Goal: Task Accomplishment & Management: Complete application form

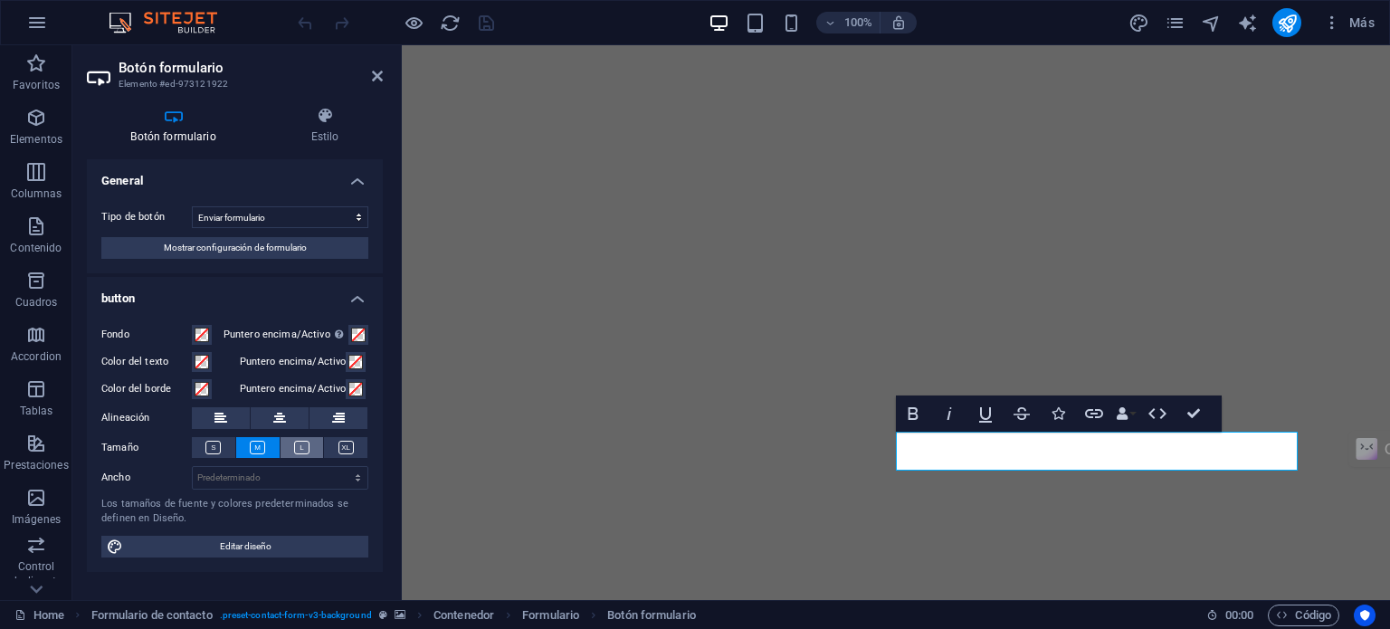
click at [294, 447] on icon at bounding box center [301, 448] width 15 height 14
click at [217, 451] on icon at bounding box center [212, 448] width 15 height 14
click at [254, 448] on icon at bounding box center [257, 448] width 15 height 14
click at [309, 448] on icon at bounding box center [301, 448] width 15 height 14
click at [489, 28] on icon "save" at bounding box center [486, 23] width 21 height 21
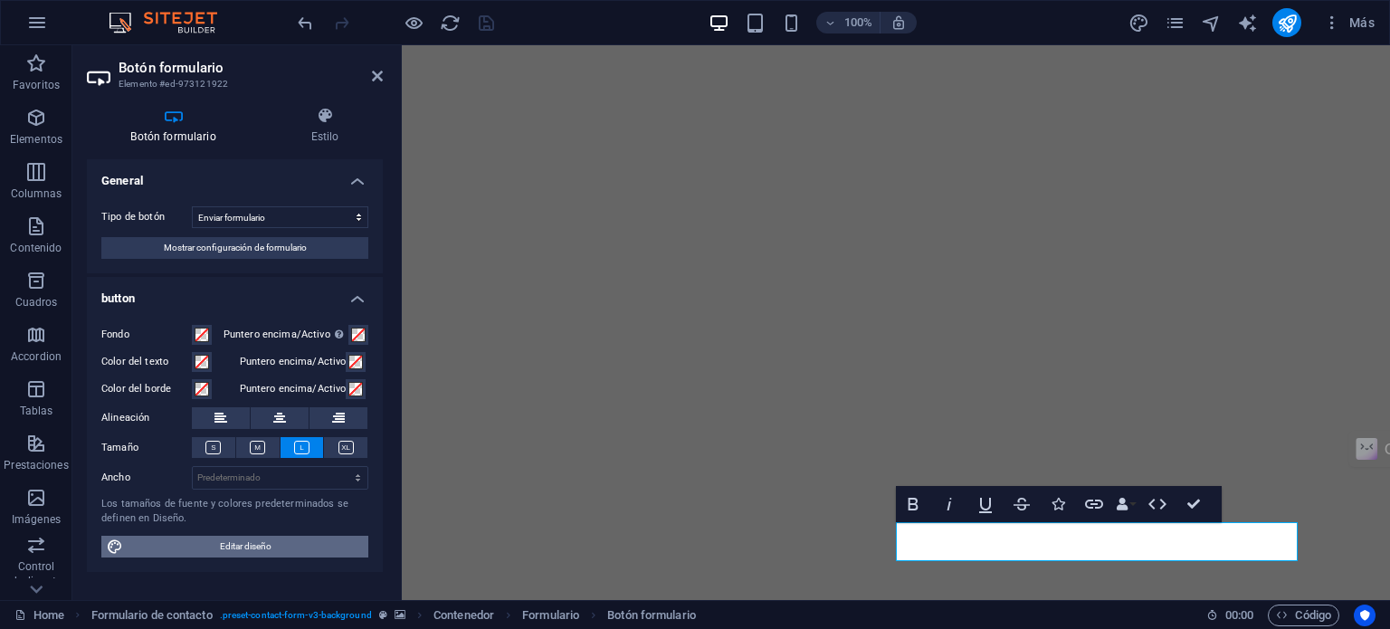
click at [278, 542] on span "Editar diseño" at bounding box center [246, 547] width 234 height 22
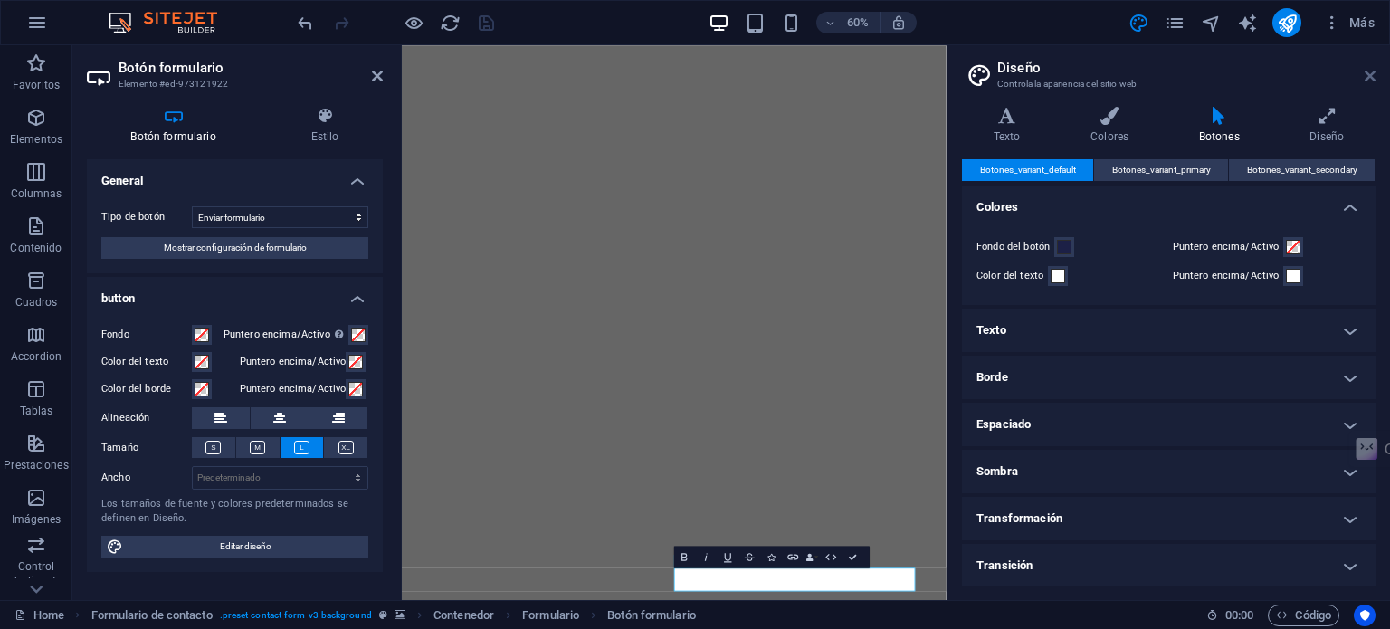
click at [1374, 76] on icon at bounding box center [1370, 76] width 11 height 14
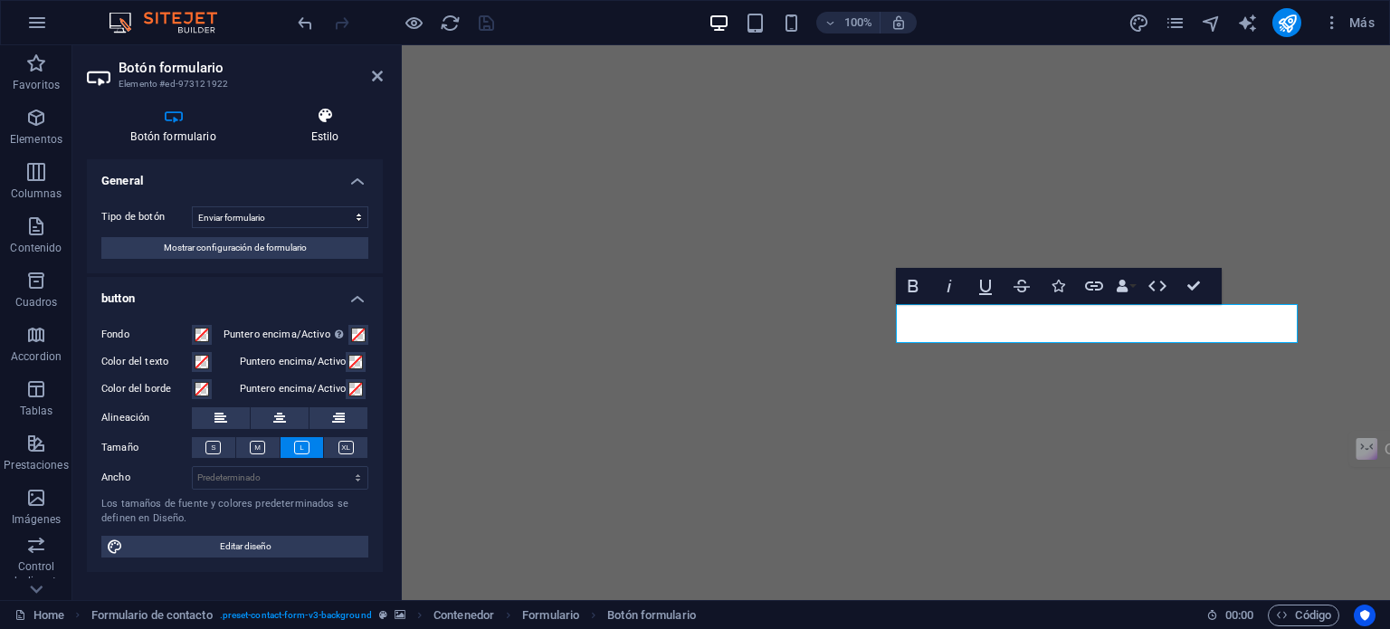
click at [319, 129] on h4 "Estilo" at bounding box center [325, 126] width 116 height 38
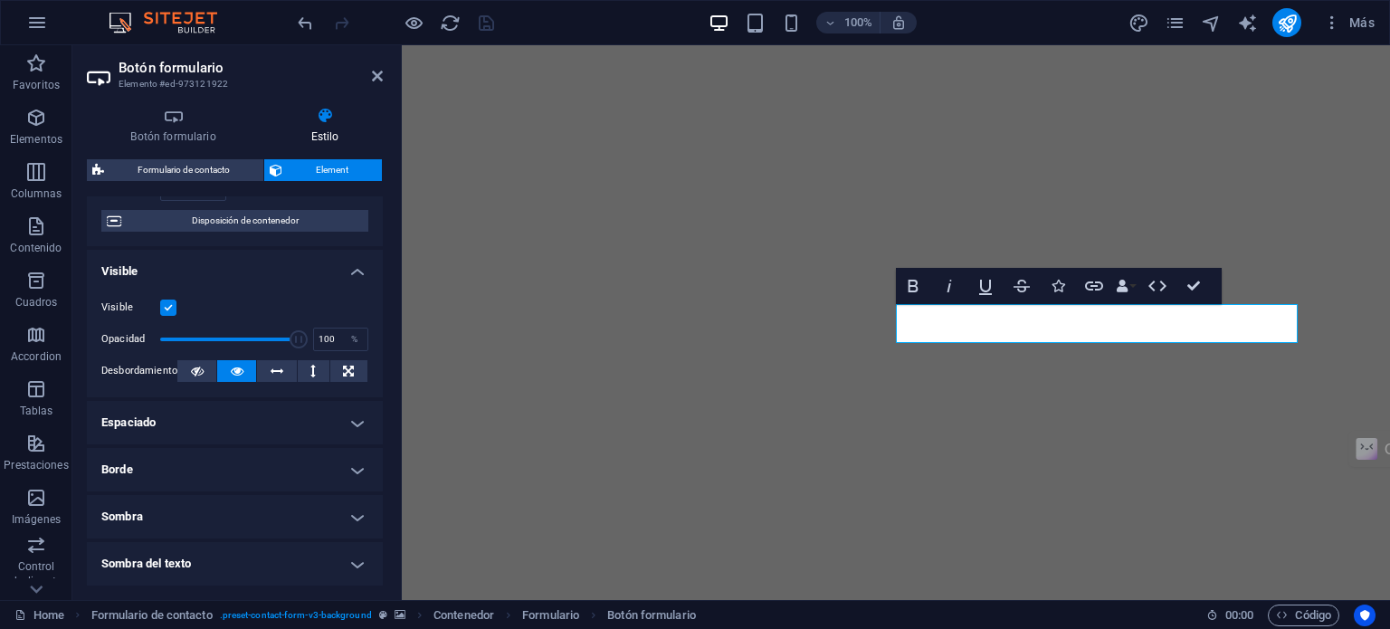
scroll to position [181, 0]
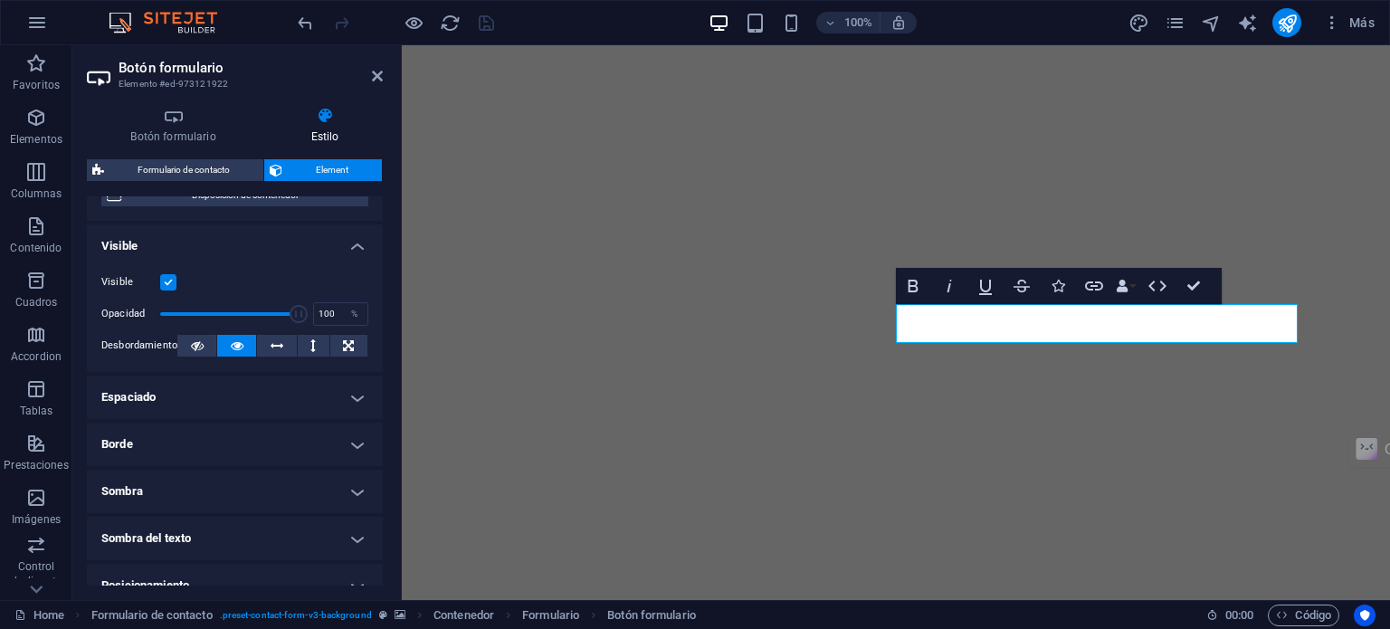
click at [303, 441] on h4 "Borde" at bounding box center [235, 444] width 296 height 43
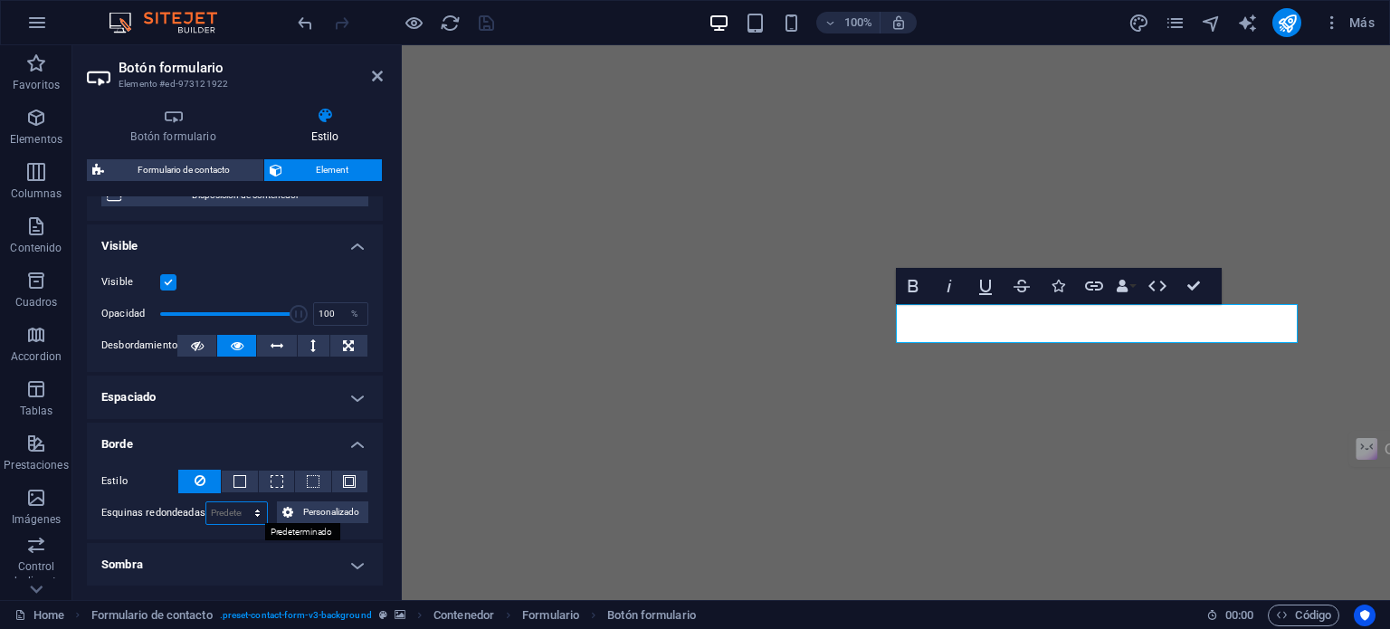
click at [221, 513] on select "Predeterminado px rem % vh vw Personalizado" at bounding box center [237, 513] width 62 height 22
select select "px"
click at [239, 502] on select "Predeterminado px rem % vh vw Personalizado" at bounding box center [237, 513] width 62 height 22
click at [217, 510] on input "10" at bounding box center [237, 513] width 62 height 22
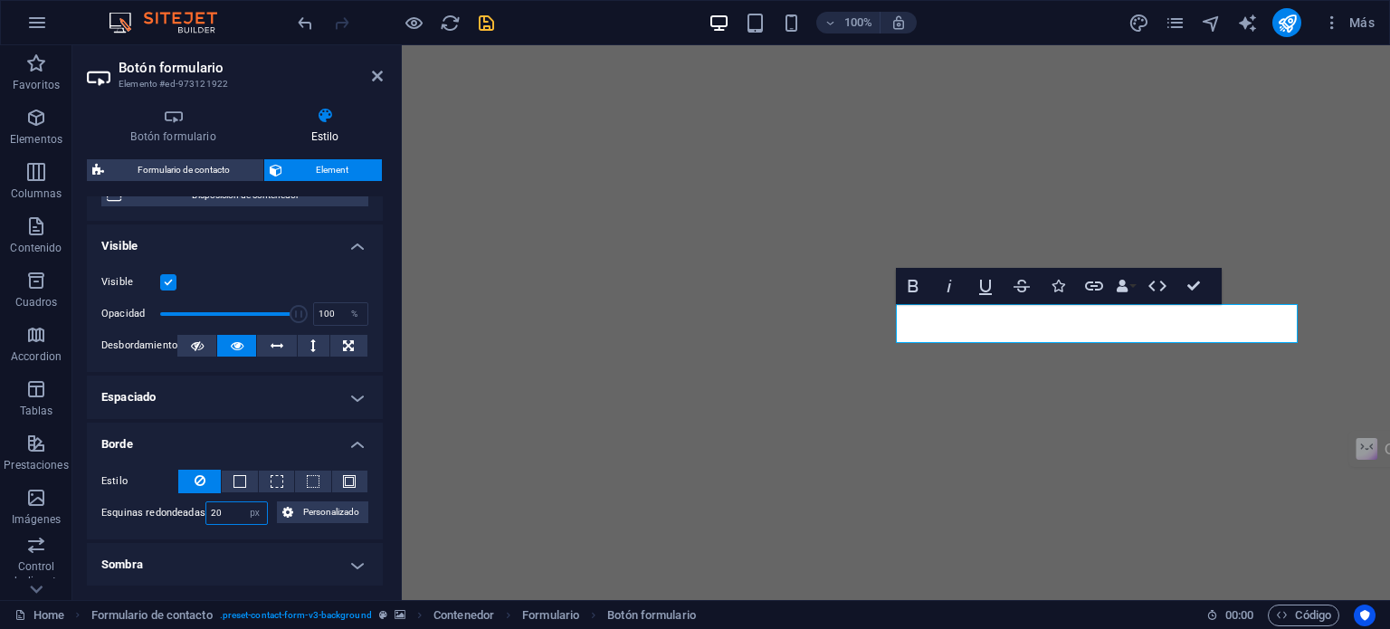
type input "20"
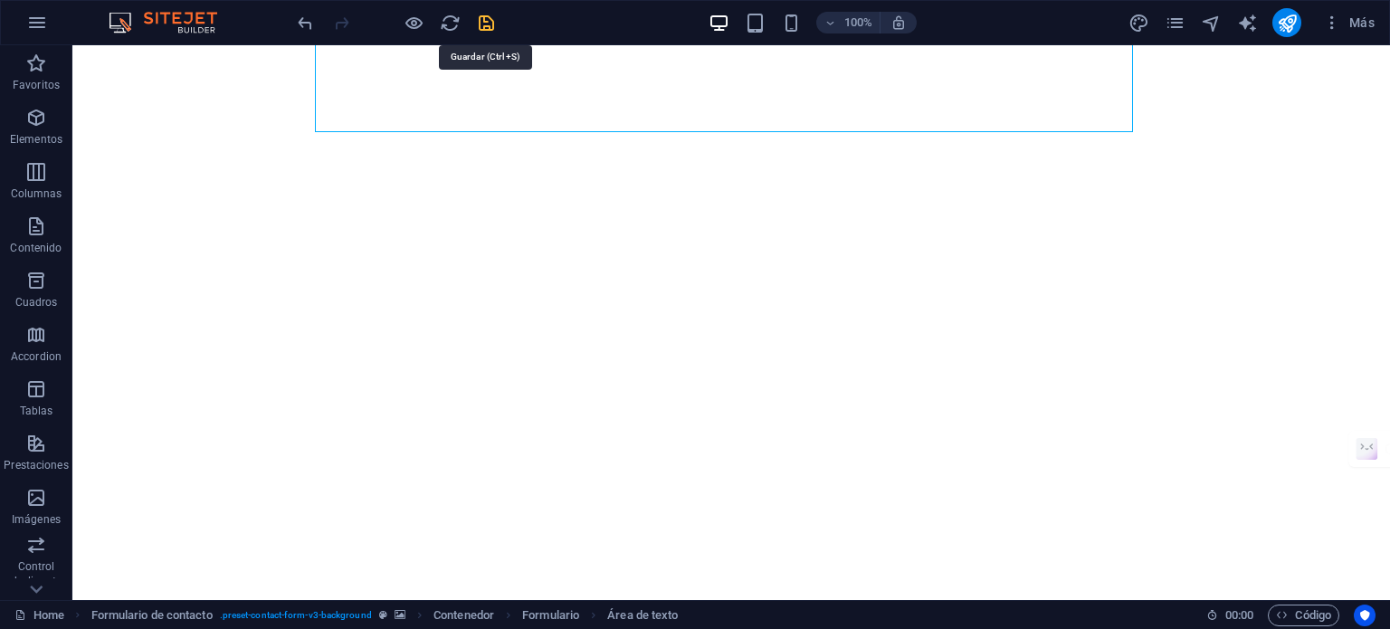
click at [491, 22] on icon "save" at bounding box center [486, 23] width 21 height 21
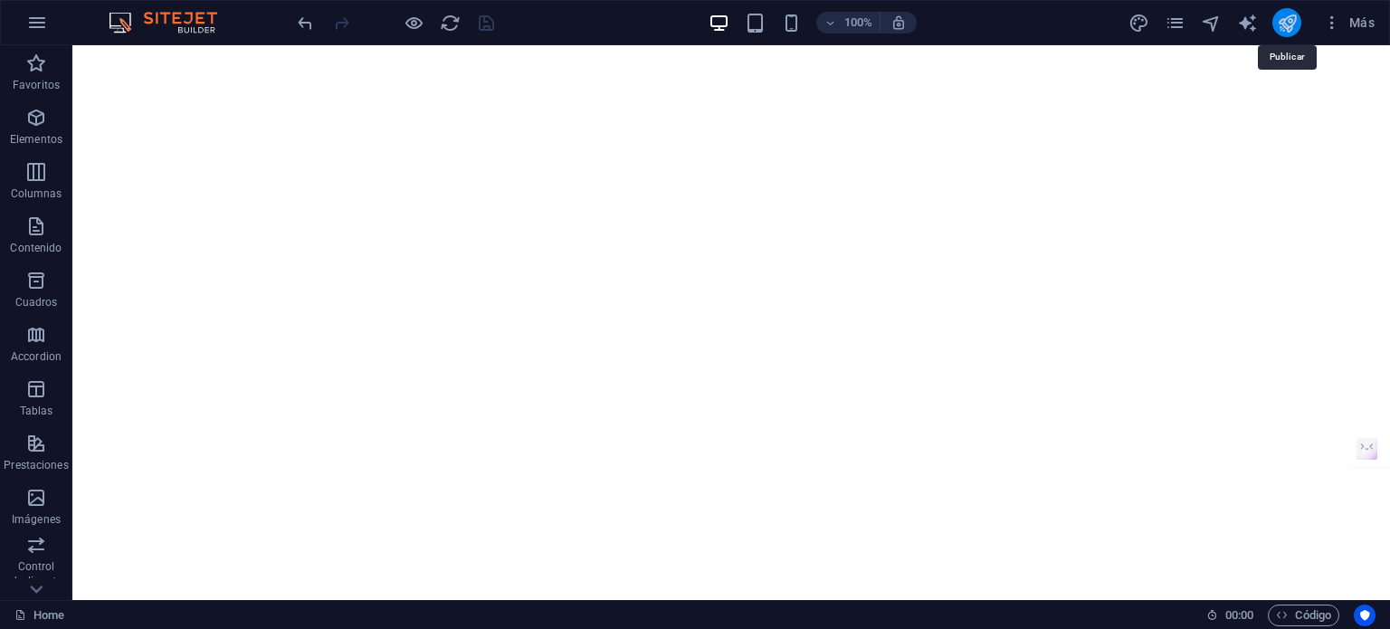
click at [1281, 22] on icon "publish" at bounding box center [1287, 23] width 21 height 21
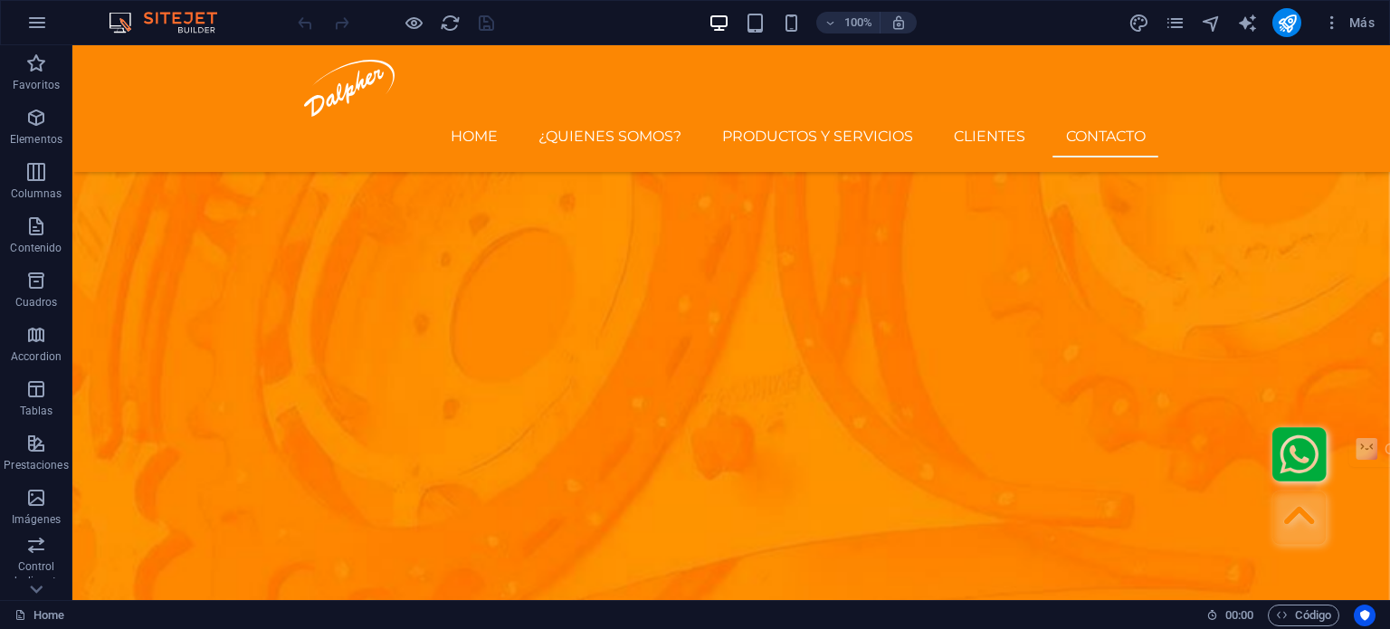
scroll to position [5587, 0]
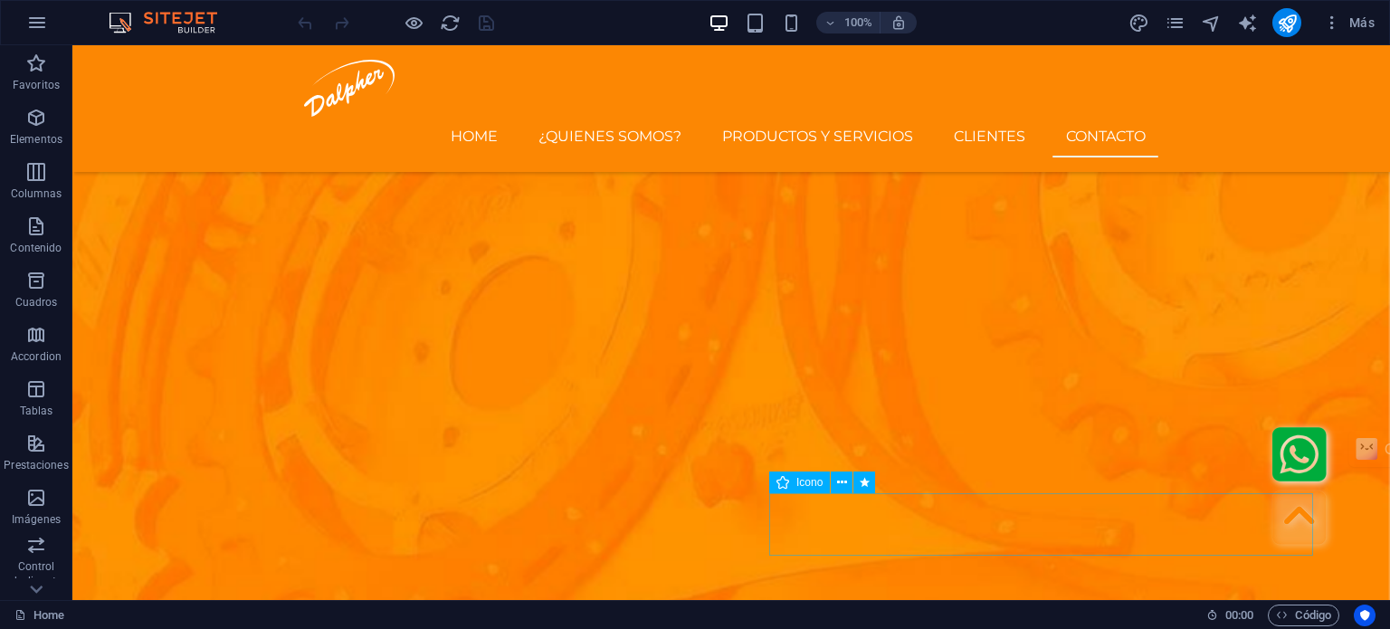
click at [1021, 515] on figure ".fa-secondary{opacity:.4}" at bounding box center [1048, 521] width 558 height 68
click at [806, 510] on figure ".fa-secondary{opacity:.4}" at bounding box center [1048, 521] width 558 height 68
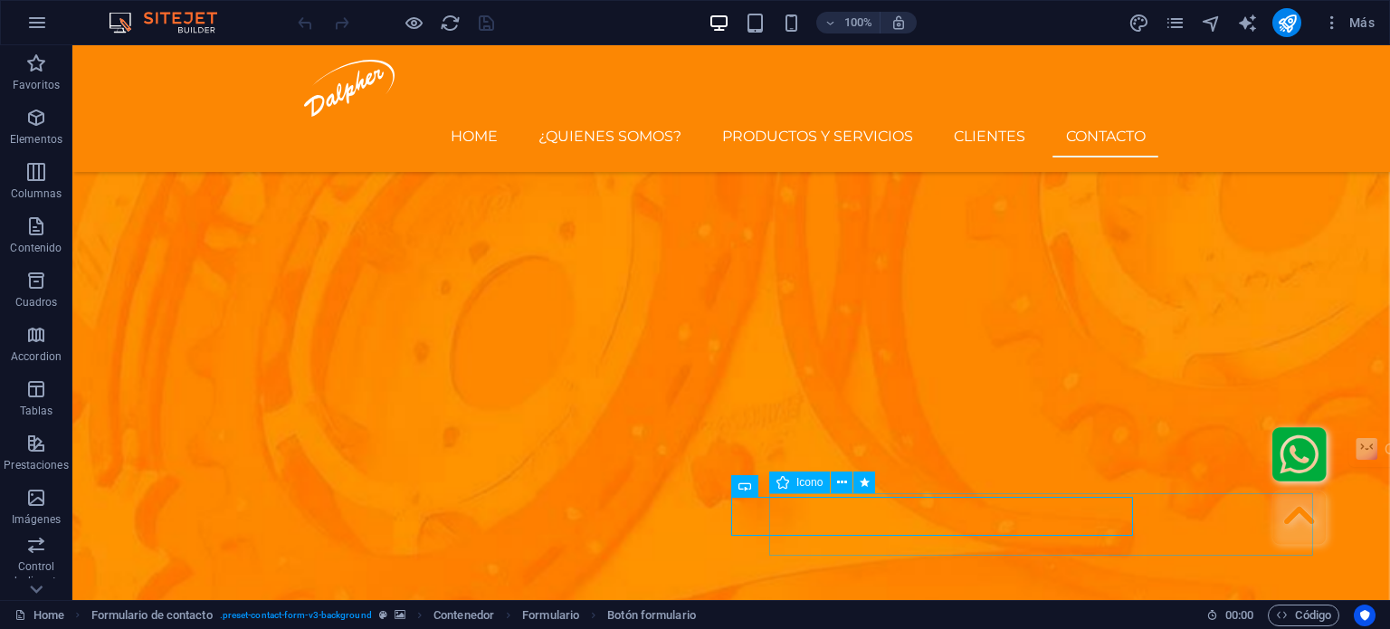
click at [837, 513] on figure ".fa-secondary{opacity:.4}" at bounding box center [1048, 521] width 558 height 68
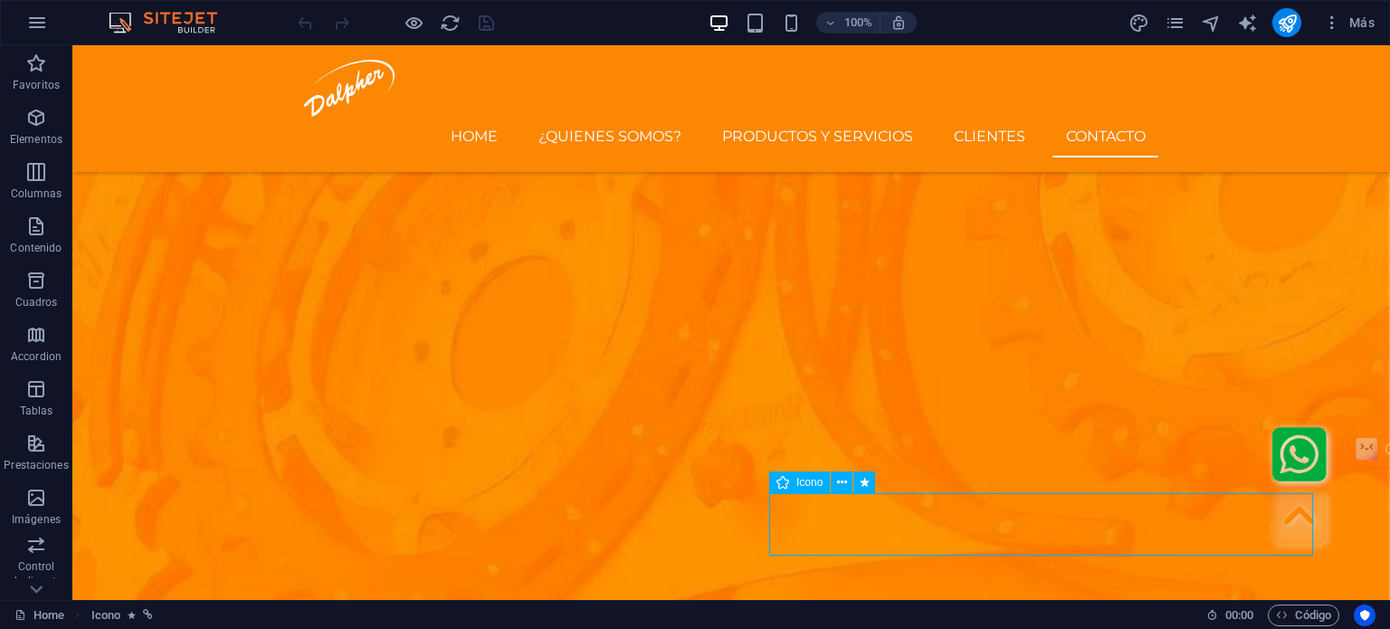
click at [837, 513] on figure ".fa-secondary{opacity:.4}" at bounding box center [1048, 521] width 558 height 68
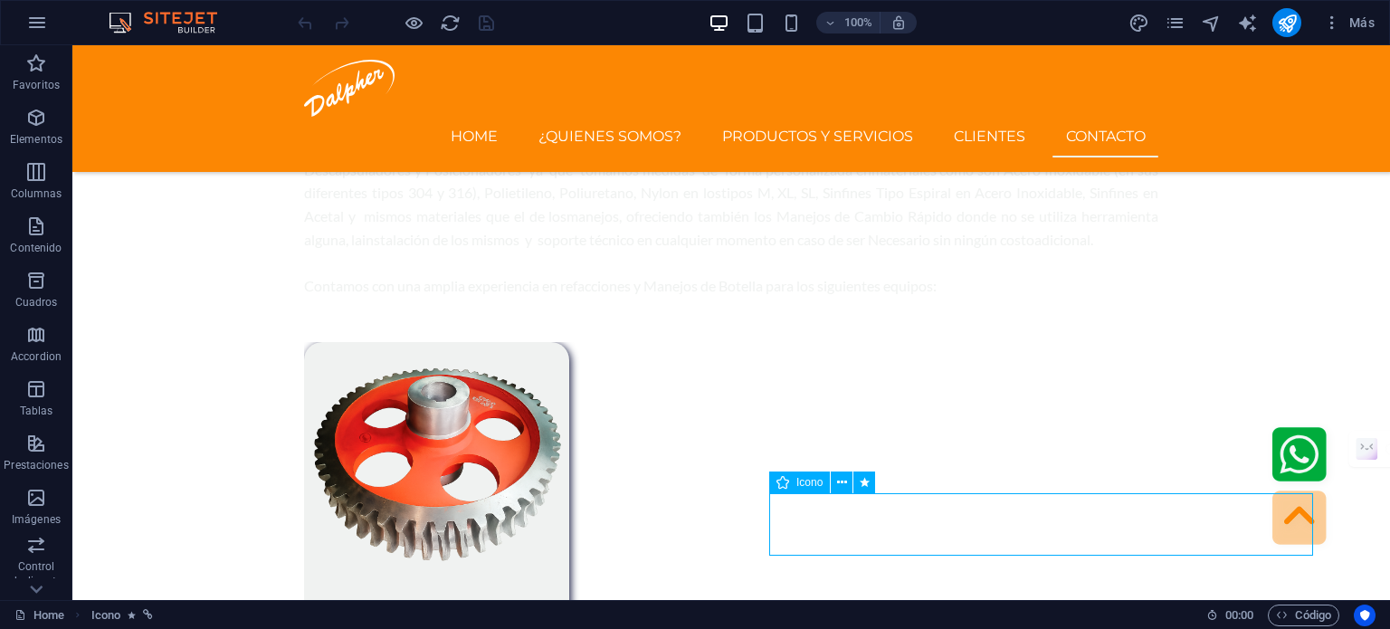
select select "xMidYMid"
select select "px"
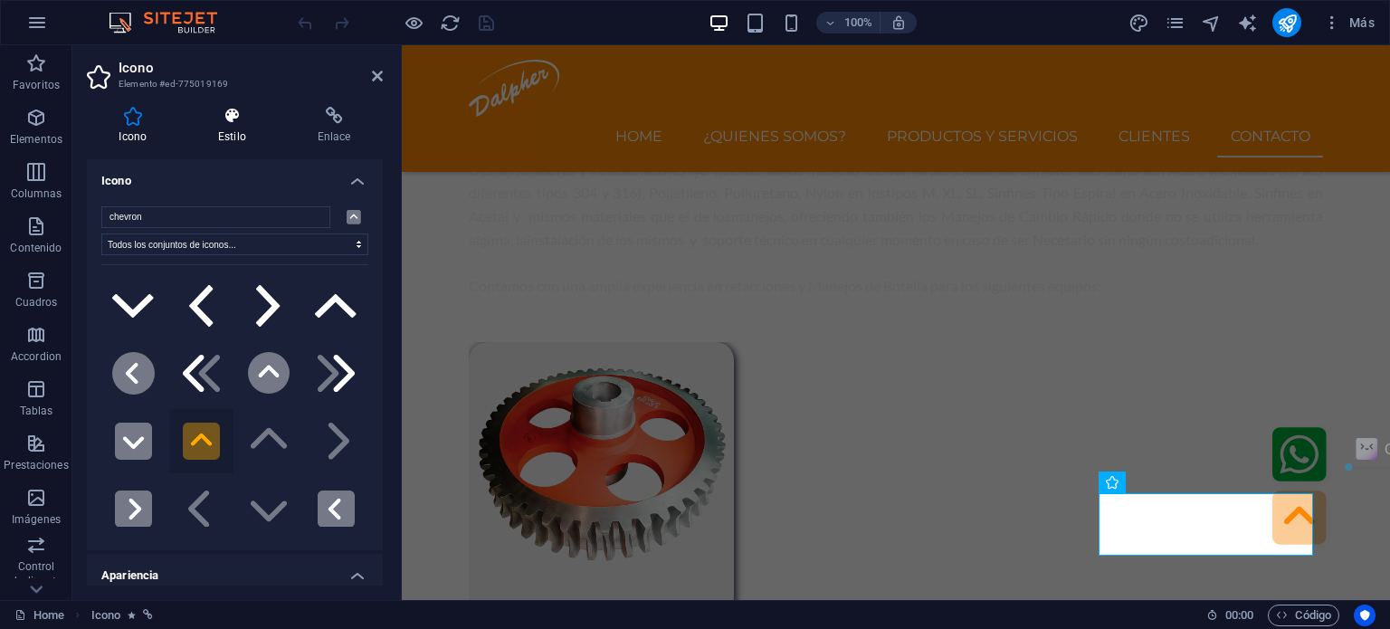
click at [234, 115] on icon at bounding box center [232, 116] width 92 height 18
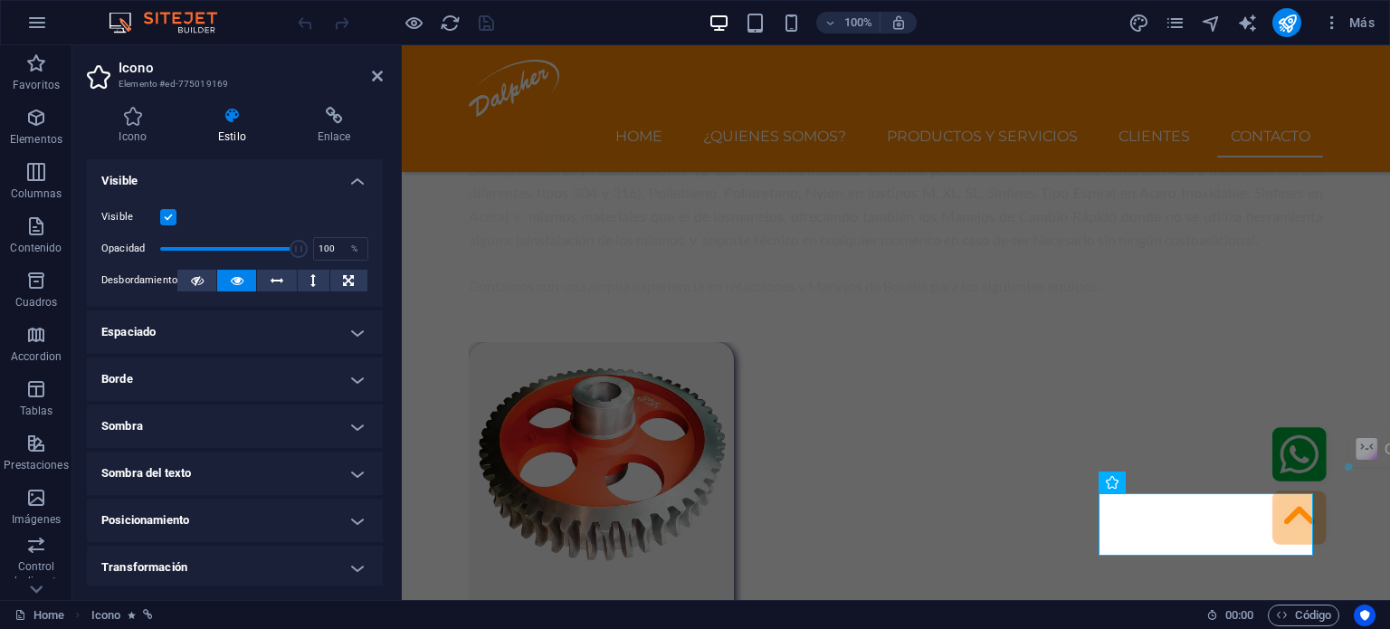
click at [246, 321] on h4 "Espaciado" at bounding box center [235, 331] width 296 height 43
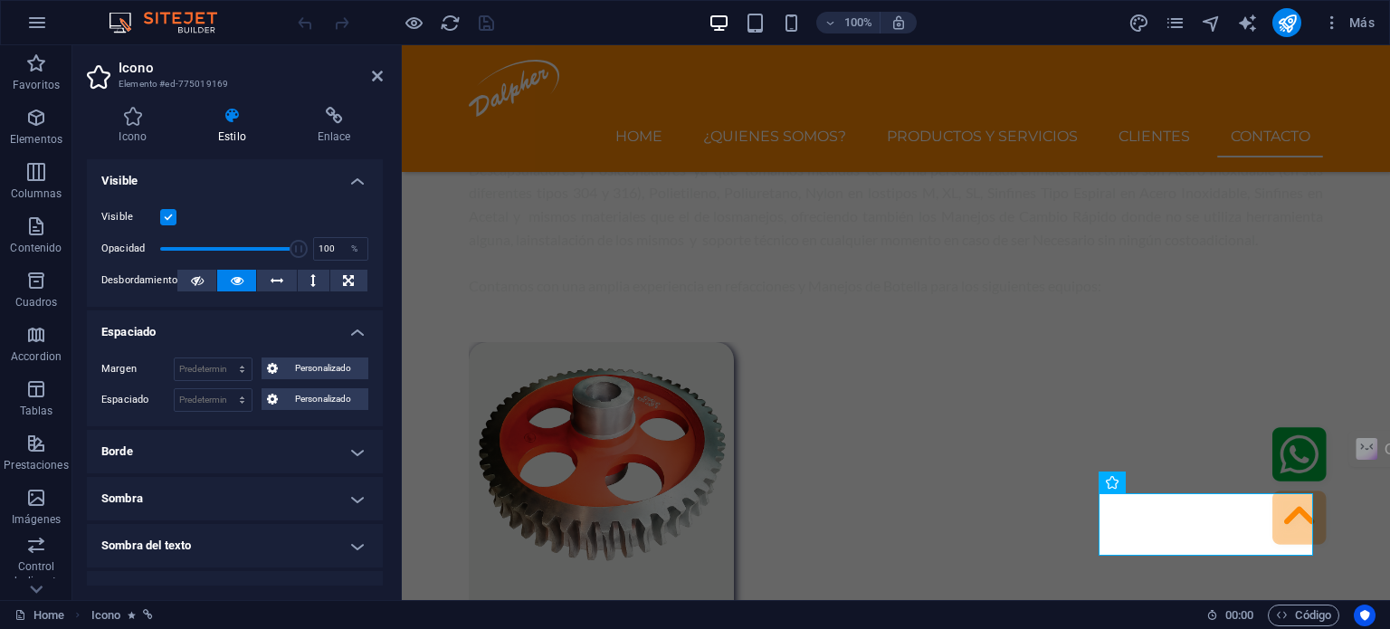
click at [246, 321] on h4 "Espaciado" at bounding box center [235, 326] width 296 height 33
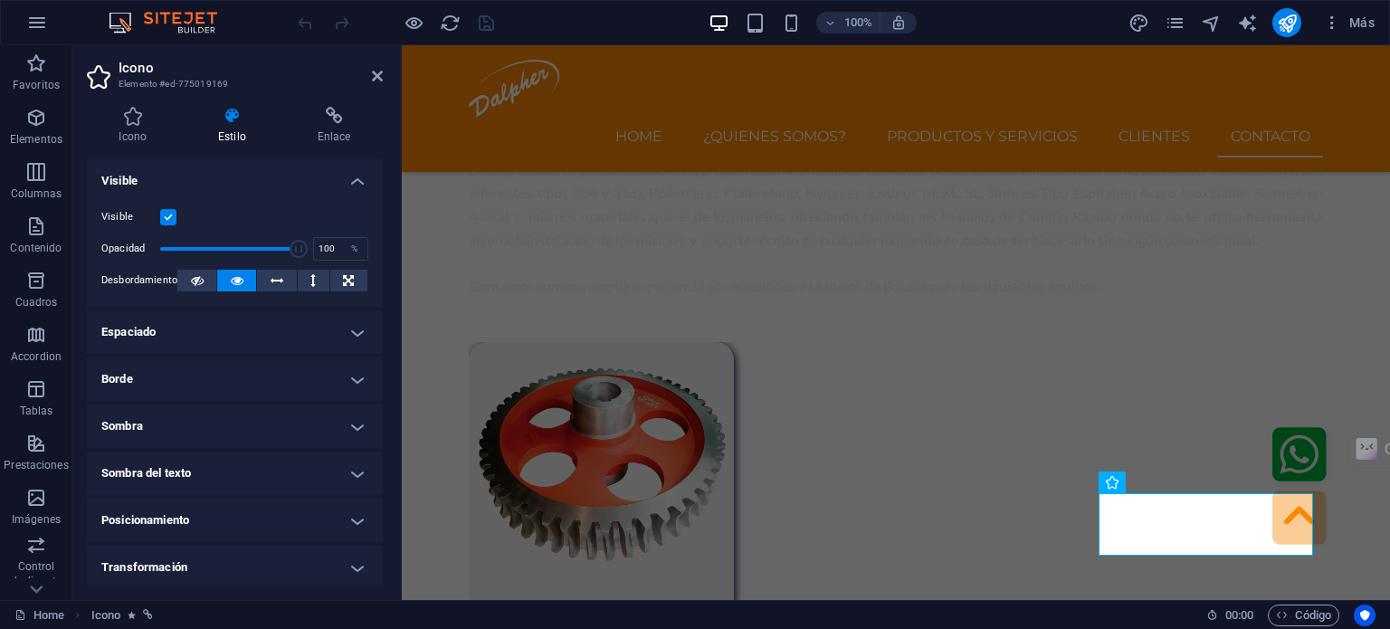
click at [225, 523] on h4 "Posicionamiento" at bounding box center [235, 520] width 296 height 43
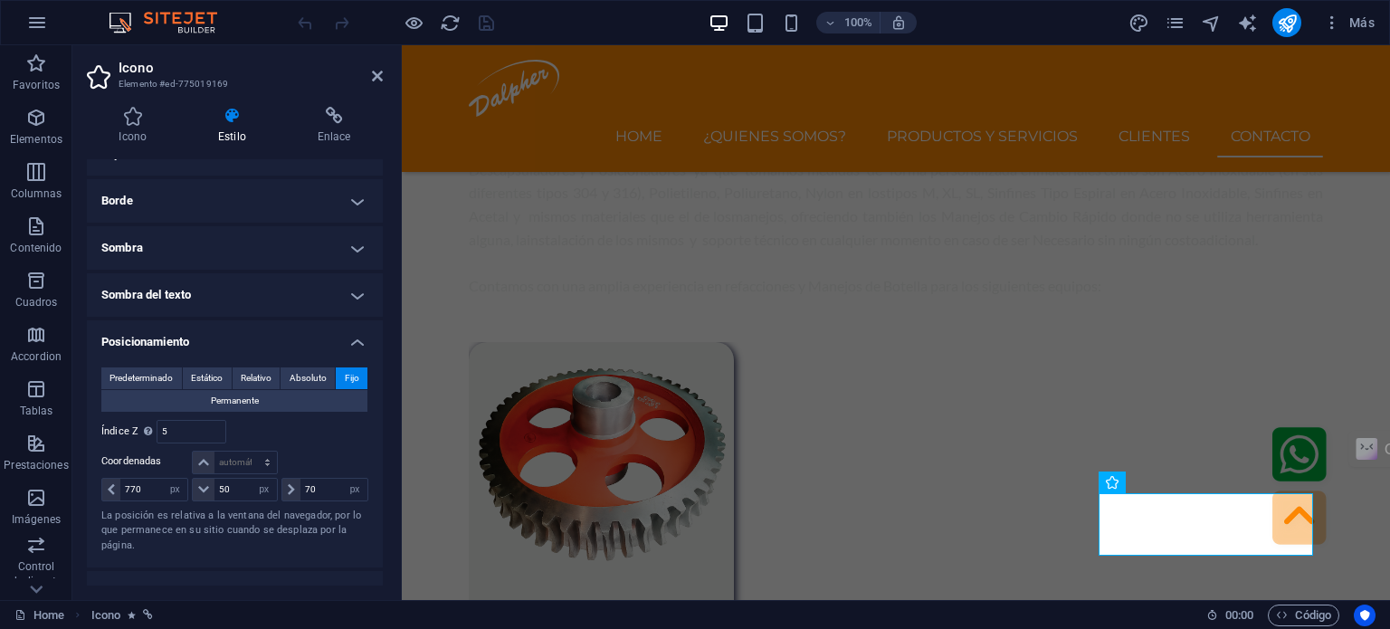
scroll to position [181, 0]
click at [157, 482] on input "770" at bounding box center [153, 487] width 67 height 22
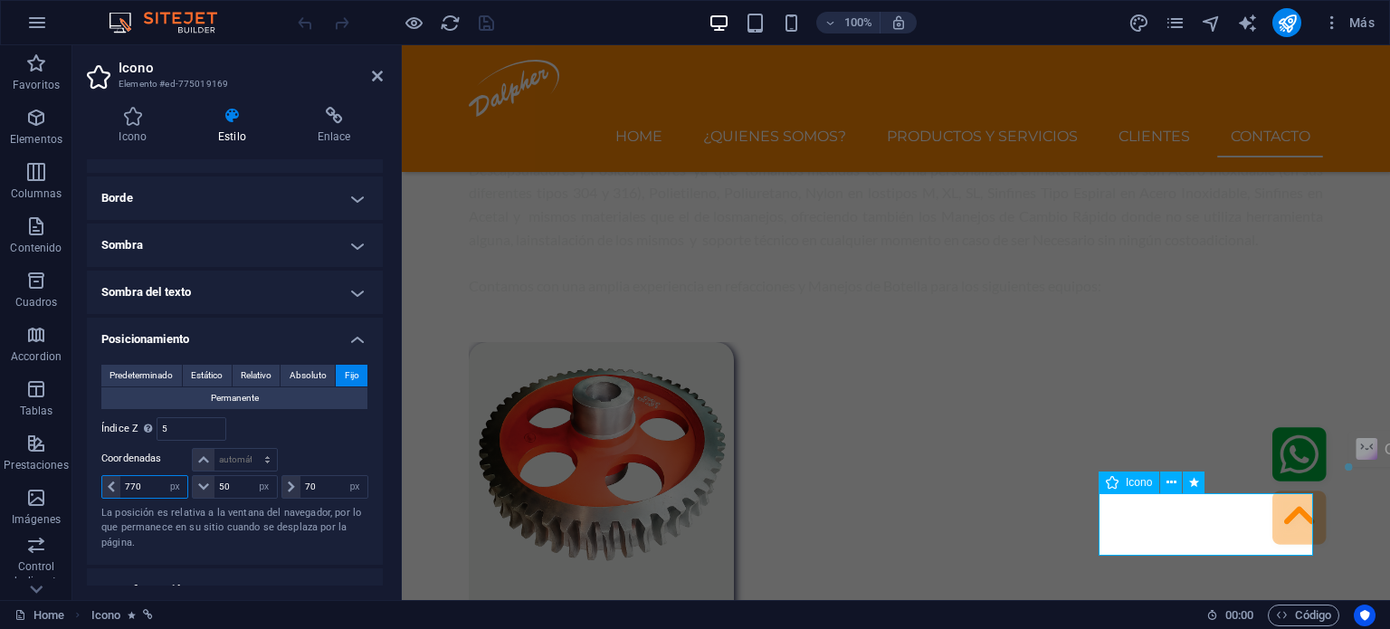
click at [1131, 484] on span "Icono" at bounding box center [1139, 482] width 26 height 11
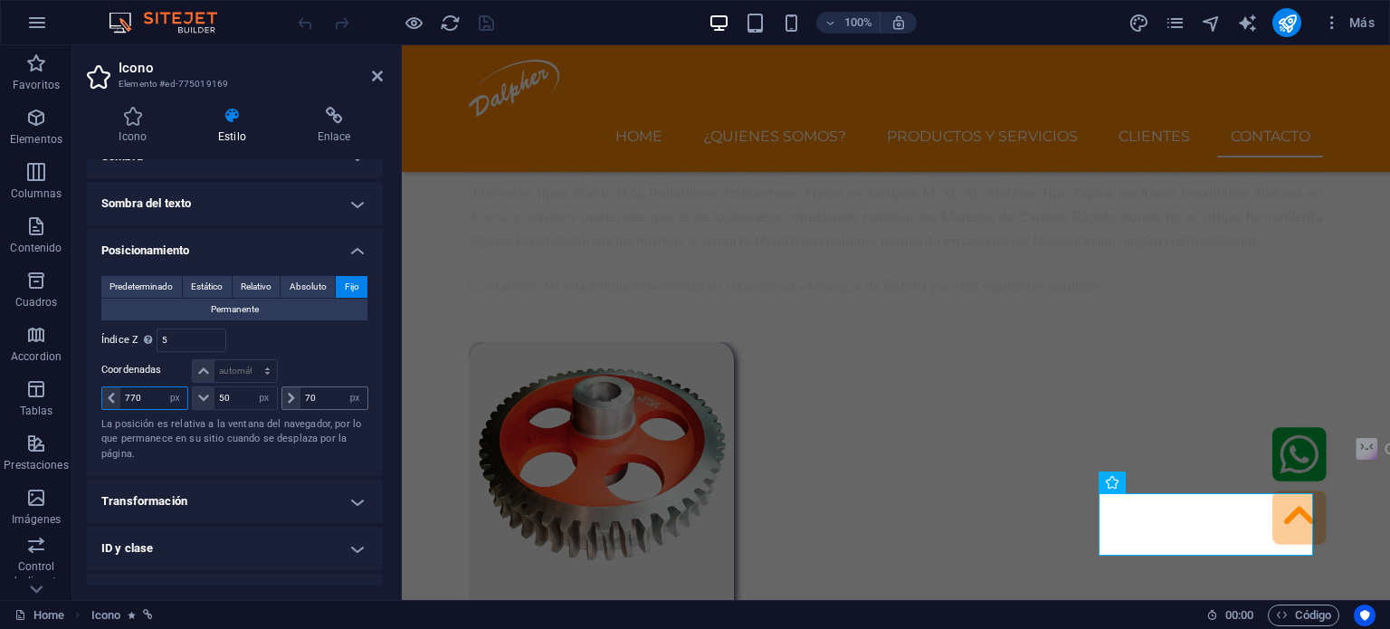
scroll to position [272, 0]
click at [275, 498] on h4 "Transformación" at bounding box center [235, 499] width 296 height 43
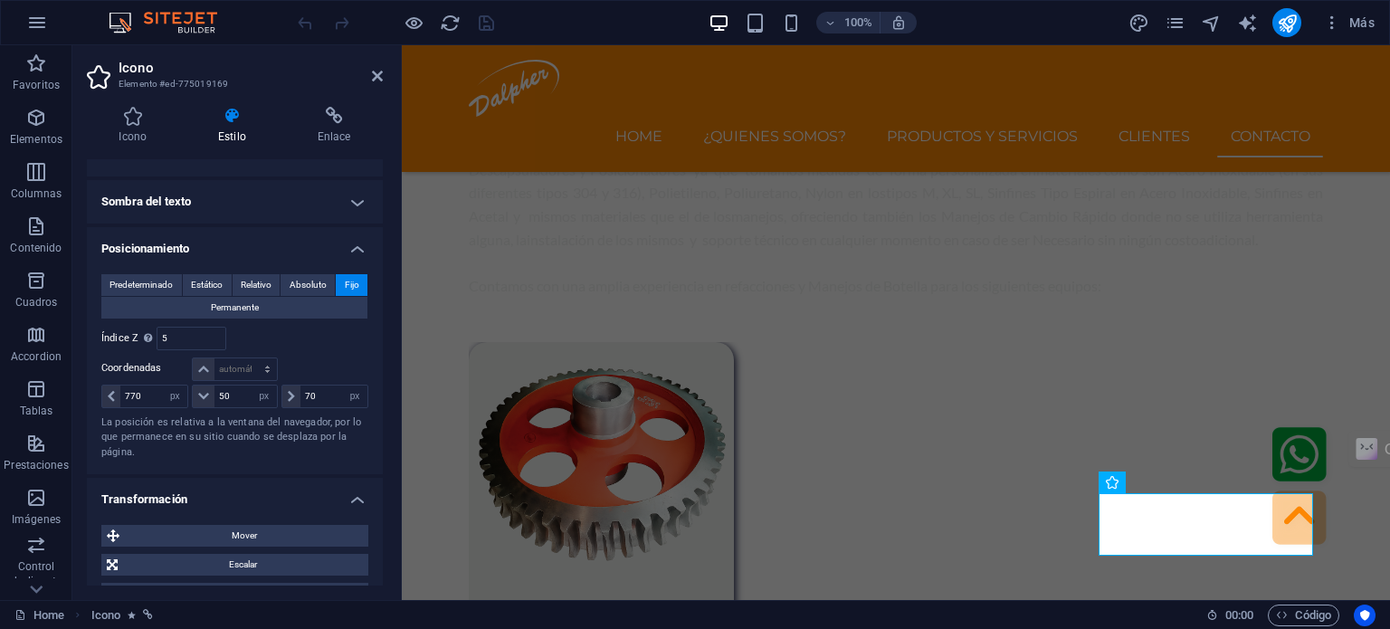
click at [275, 498] on h4 "Transformación" at bounding box center [235, 494] width 296 height 33
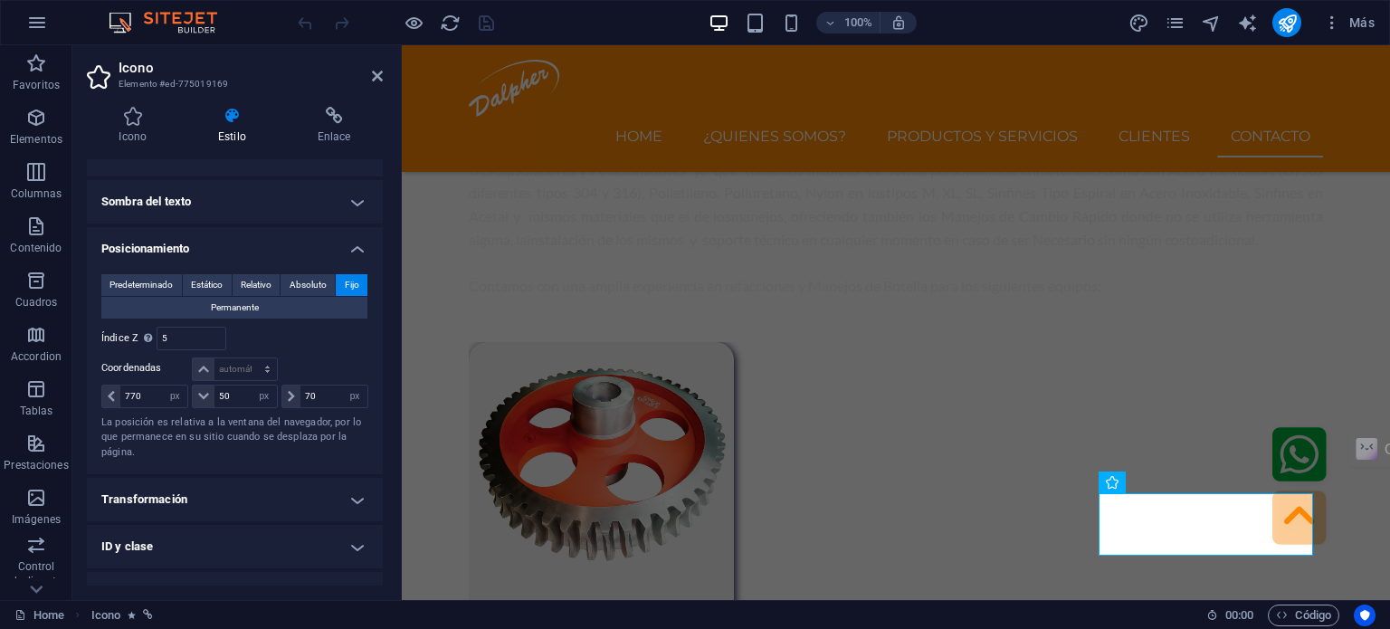
click at [275, 498] on h4 "Transformación" at bounding box center [235, 499] width 296 height 43
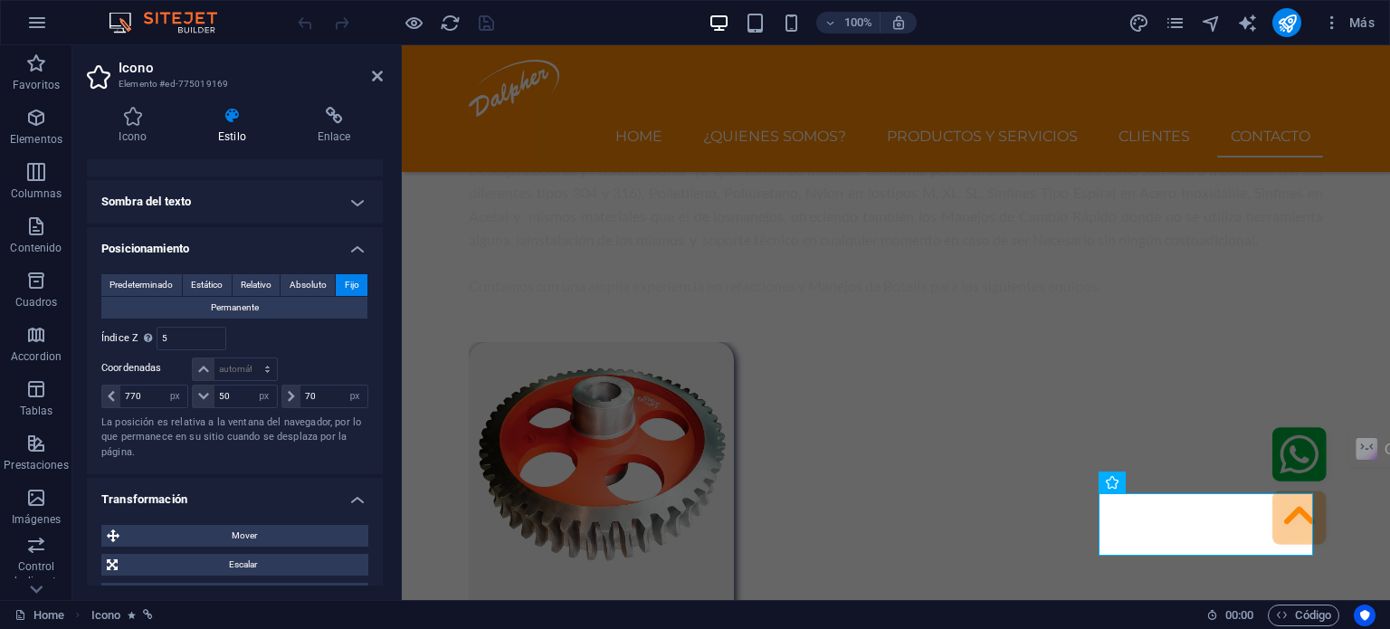
click at [275, 498] on h4 "Transformación" at bounding box center [235, 494] width 296 height 33
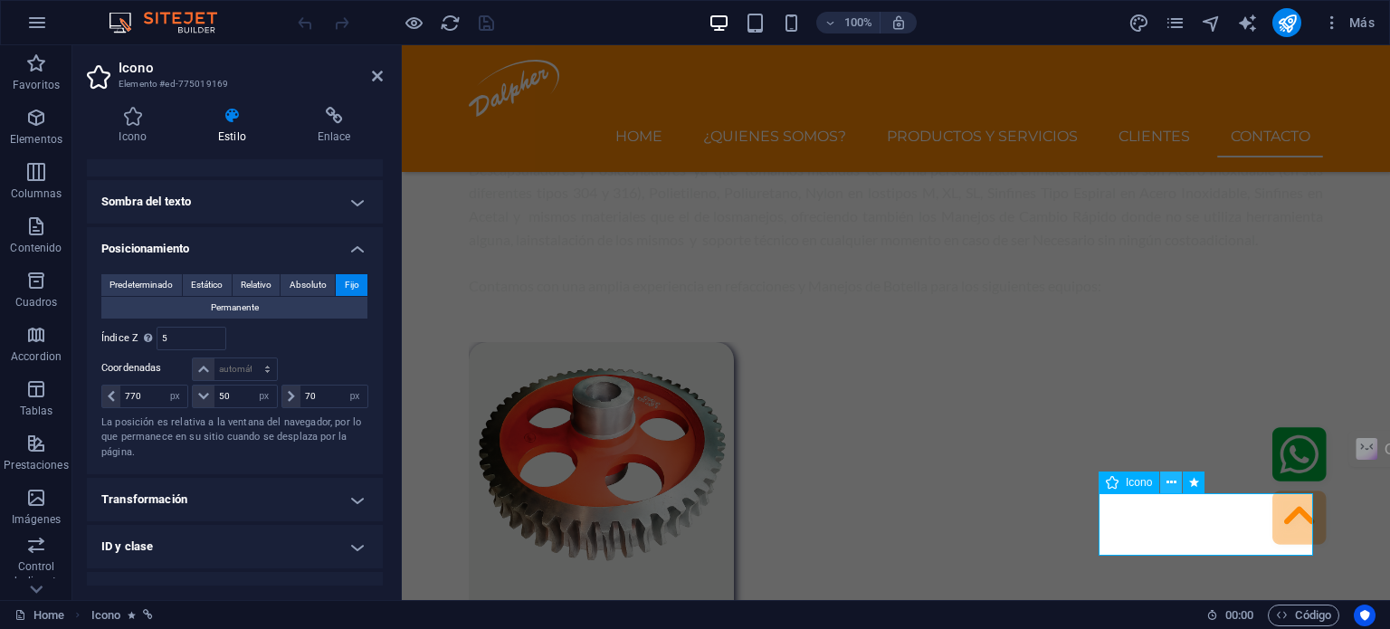
click at [1177, 480] on button at bounding box center [1171, 483] width 22 height 22
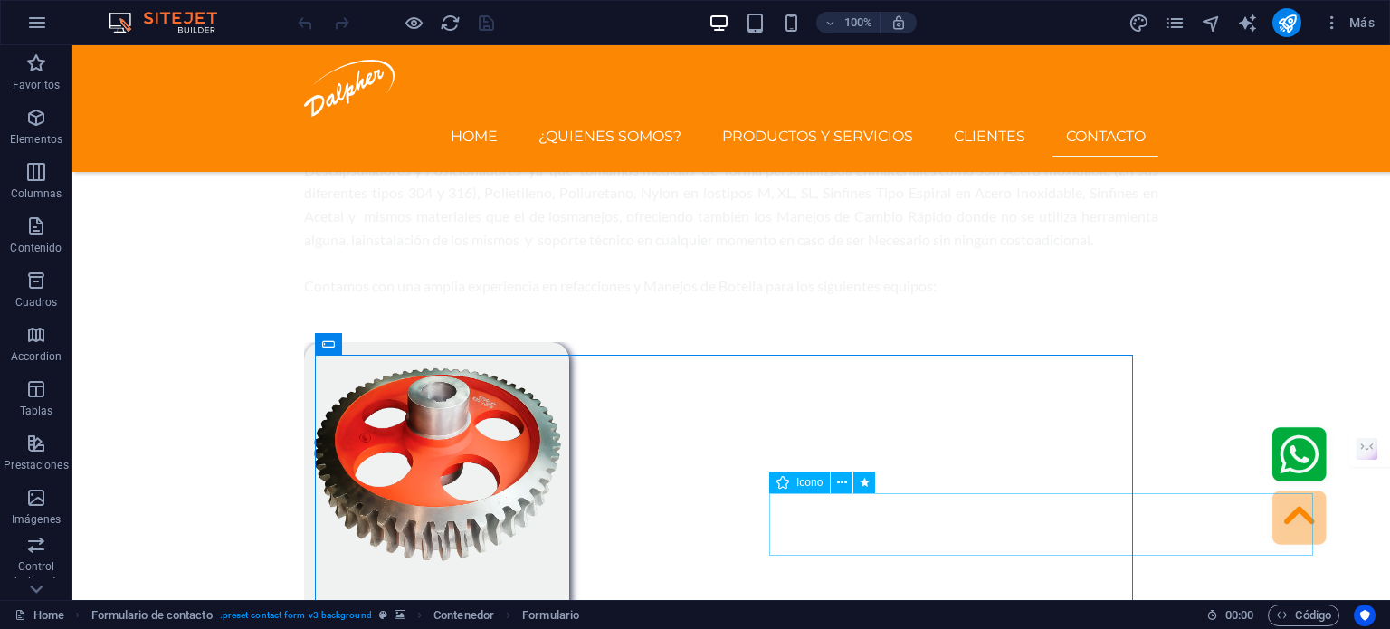
scroll to position [5468, 0]
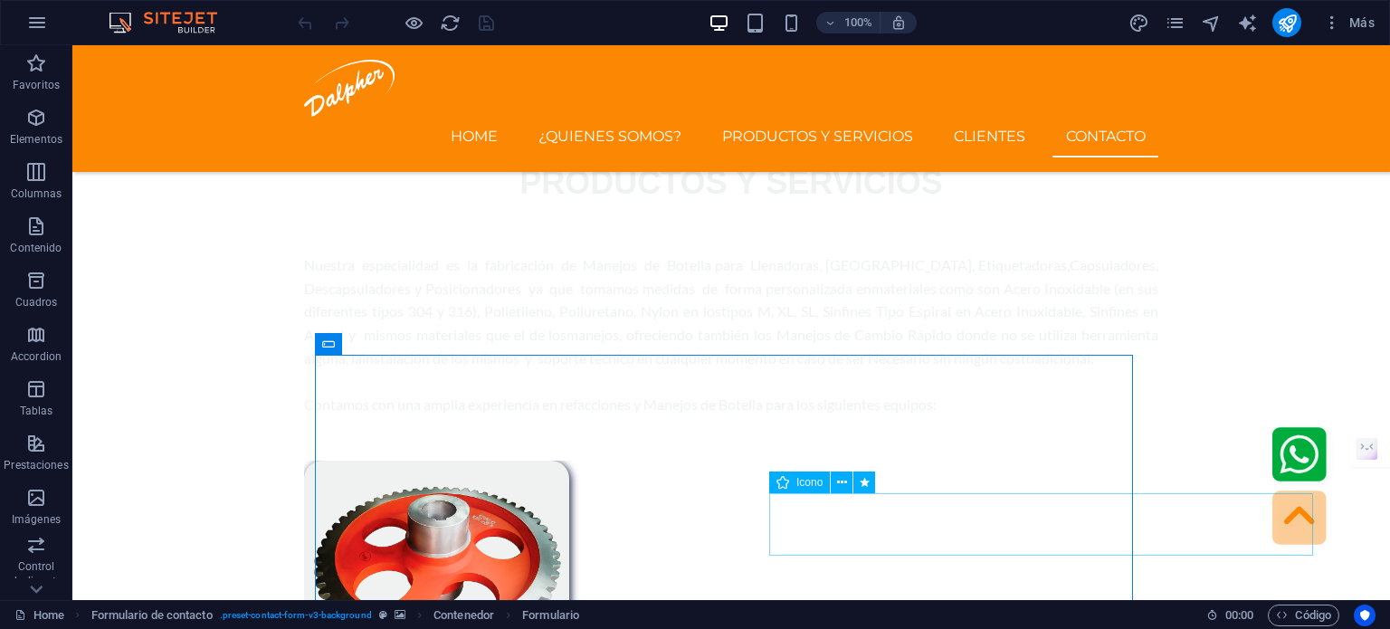
click at [1177, 545] on figure ".fa-secondary{opacity:.4}" at bounding box center [1048, 521] width 558 height 68
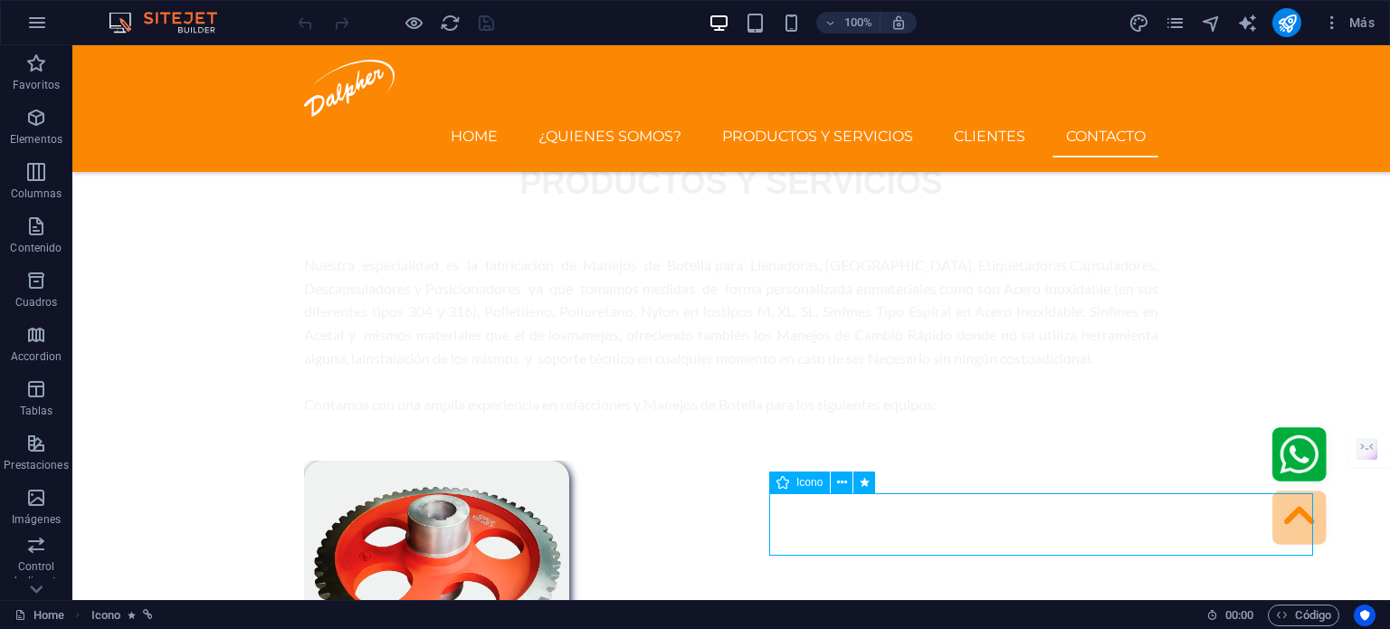
click at [1191, 524] on figure ".fa-secondary{opacity:.4}" at bounding box center [1048, 521] width 558 height 68
select select "px"
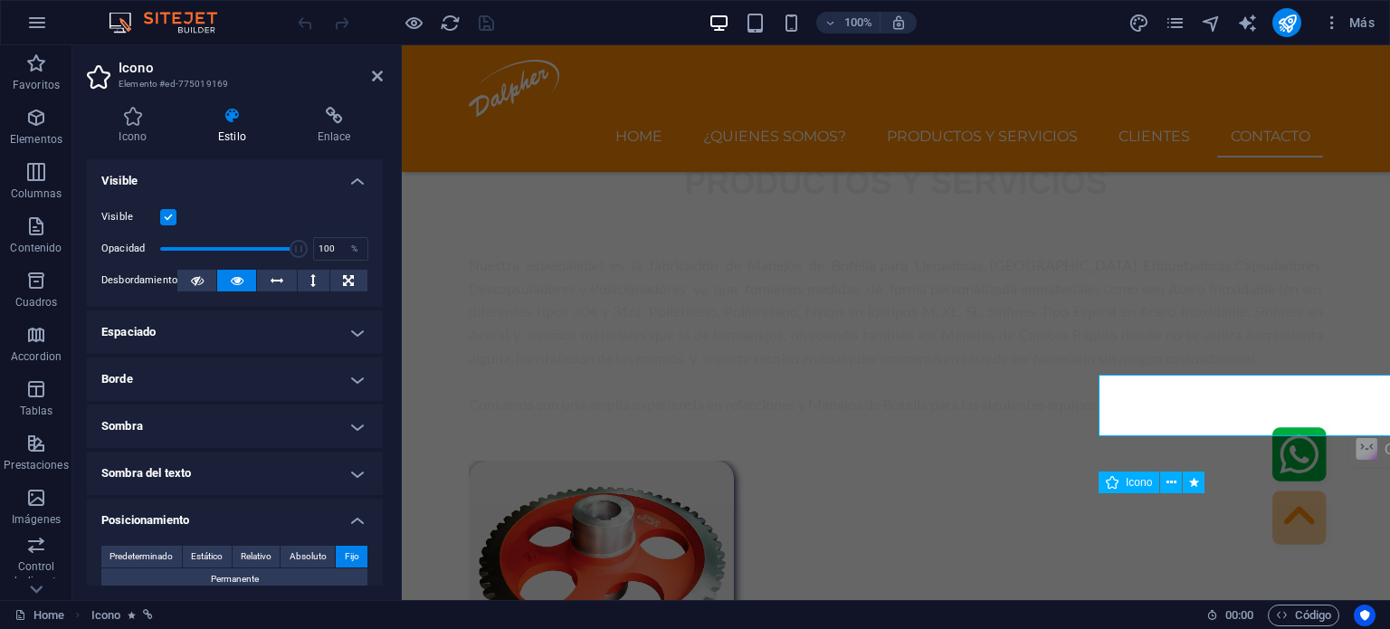
scroll to position [5587, 0]
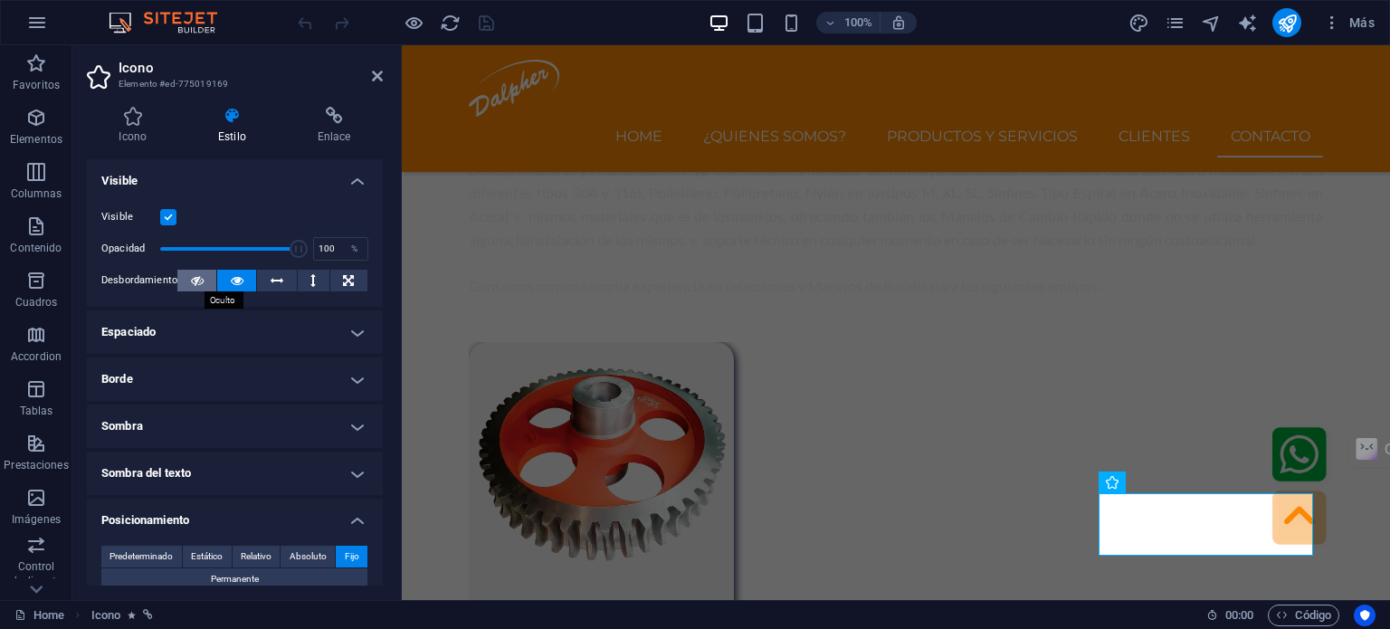
click at [200, 282] on icon at bounding box center [197, 281] width 13 height 22
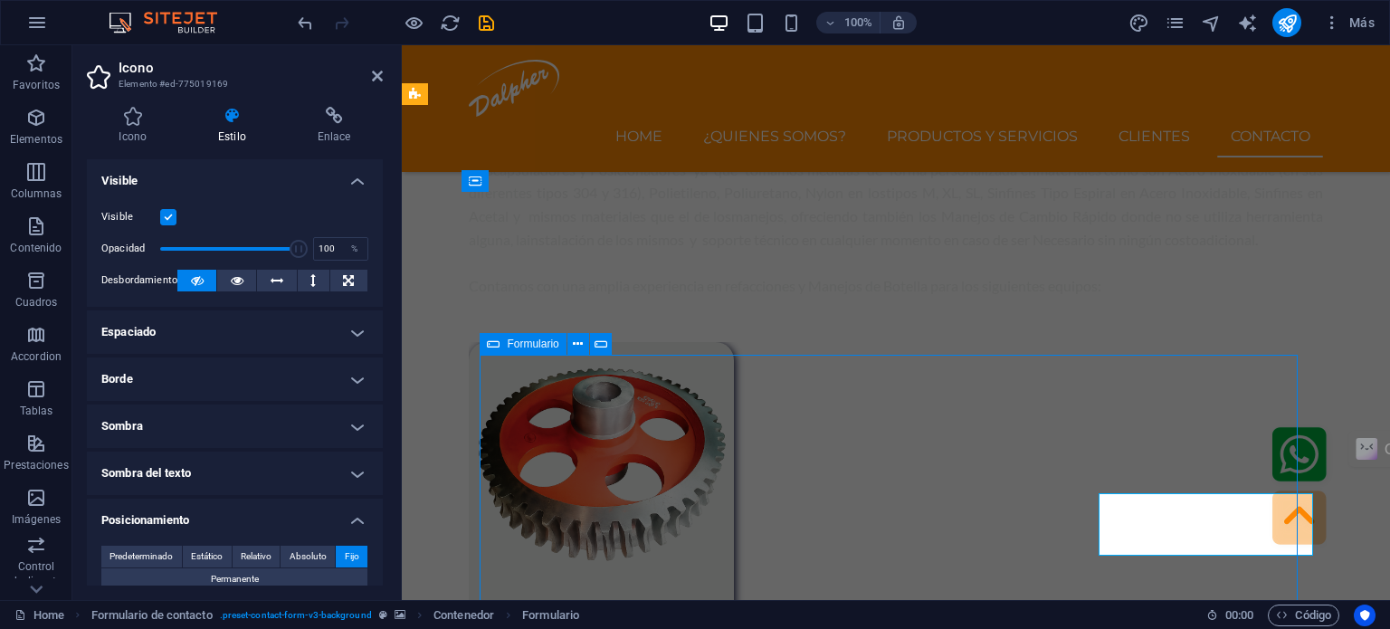
scroll to position [5468, 0]
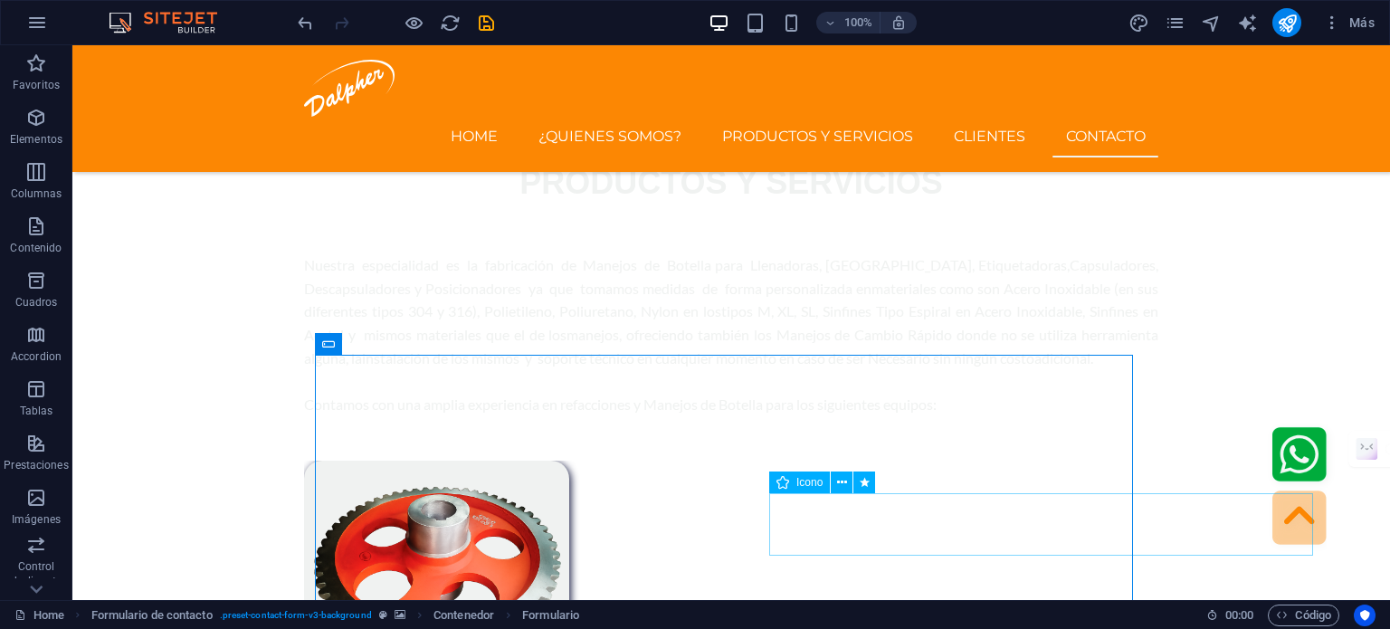
click at [1171, 523] on figure ".fa-secondary{opacity:.4}" at bounding box center [1048, 521] width 558 height 68
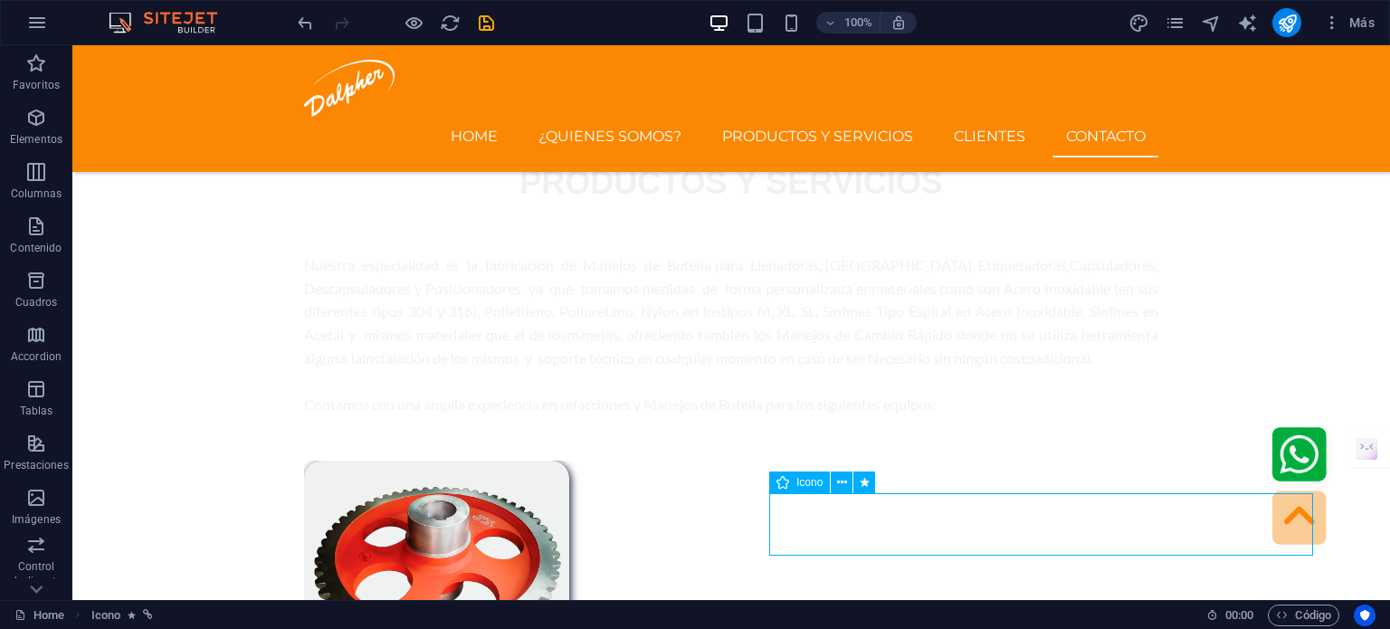
click at [1171, 523] on figure ".fa-secondary{opacity:.4}" at bounding box center [1048, 521] width 558 height 68
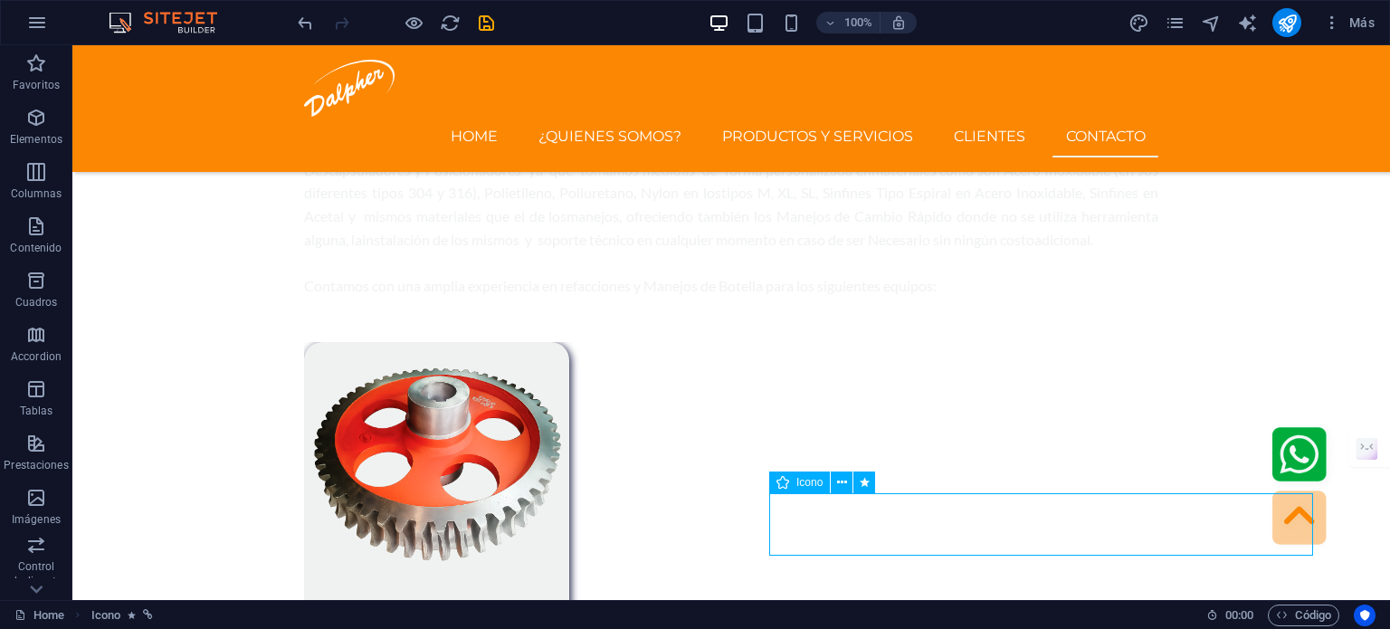
select select "px"
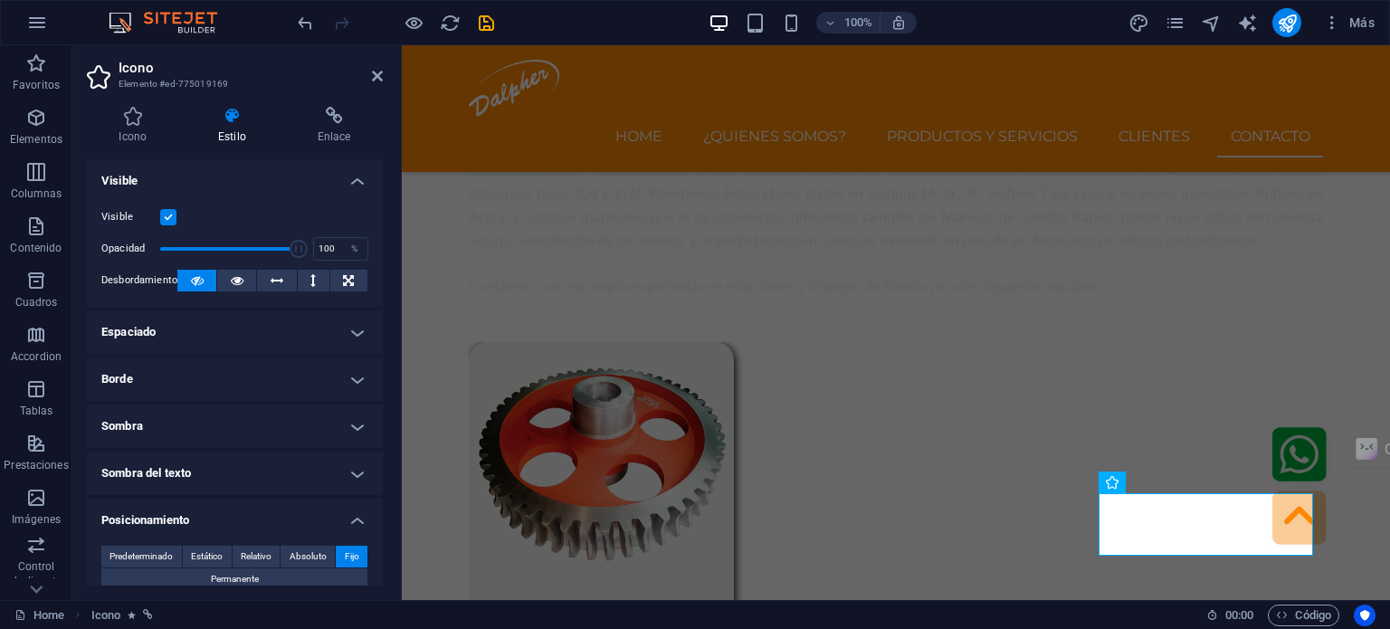
click at [199, 285] on icon at bounding box center [197, 281] width 13 height 22
click at [235, 289] on icon at bounding box center [237, 281] width 13 height 22
click at [129, 140] on h4 "Icono" at bounding box center [137, 126] width 100 height 38
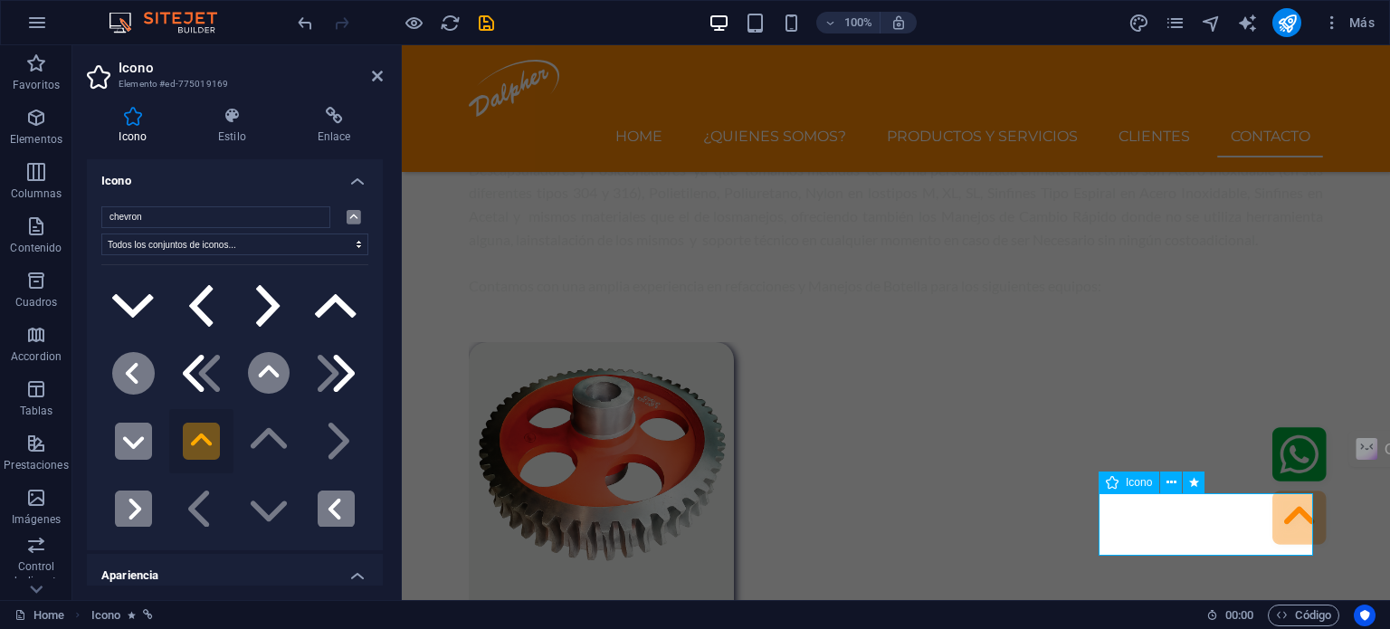
click at [1169, 518] on figure ".fa-secondary{opacity:.4}" at bounding box center [1213, 521] width 228 height 68
click at [1170, 478] on icon at bounding box center [1172, 482] width 10 height 19
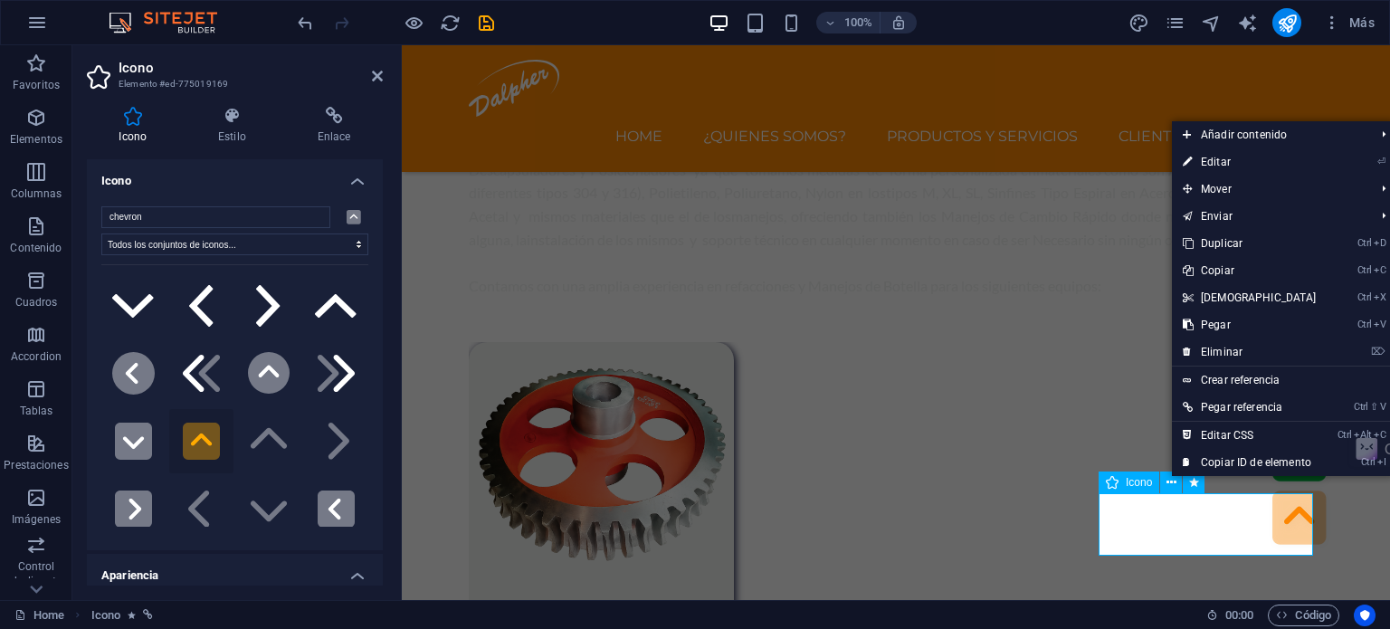
click at [1144, 477] on span "Icono" at bounding box center [1139, 482] width 26 height 11
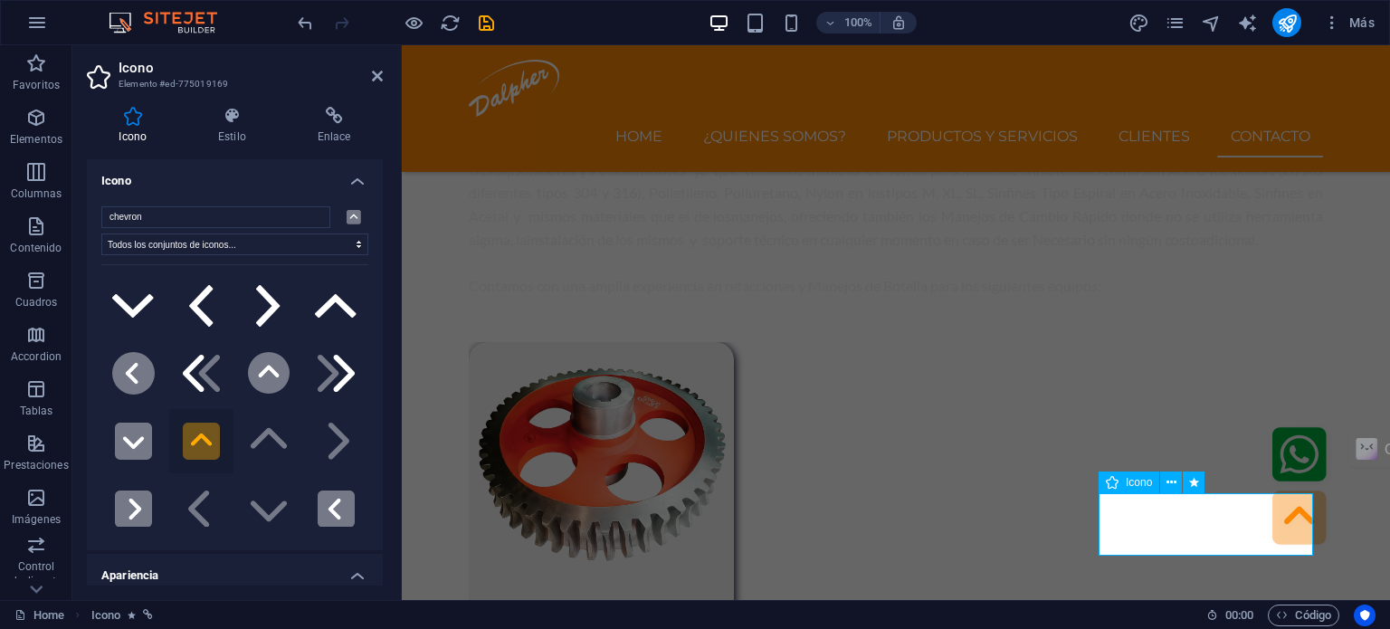
click at [1144, 477] on span "Icono" at bounding box center [1139, 482] width 26 height 11
click at [234, 128] on h4 "Estilo" at bounding box center [236, 126] width 100 height 38
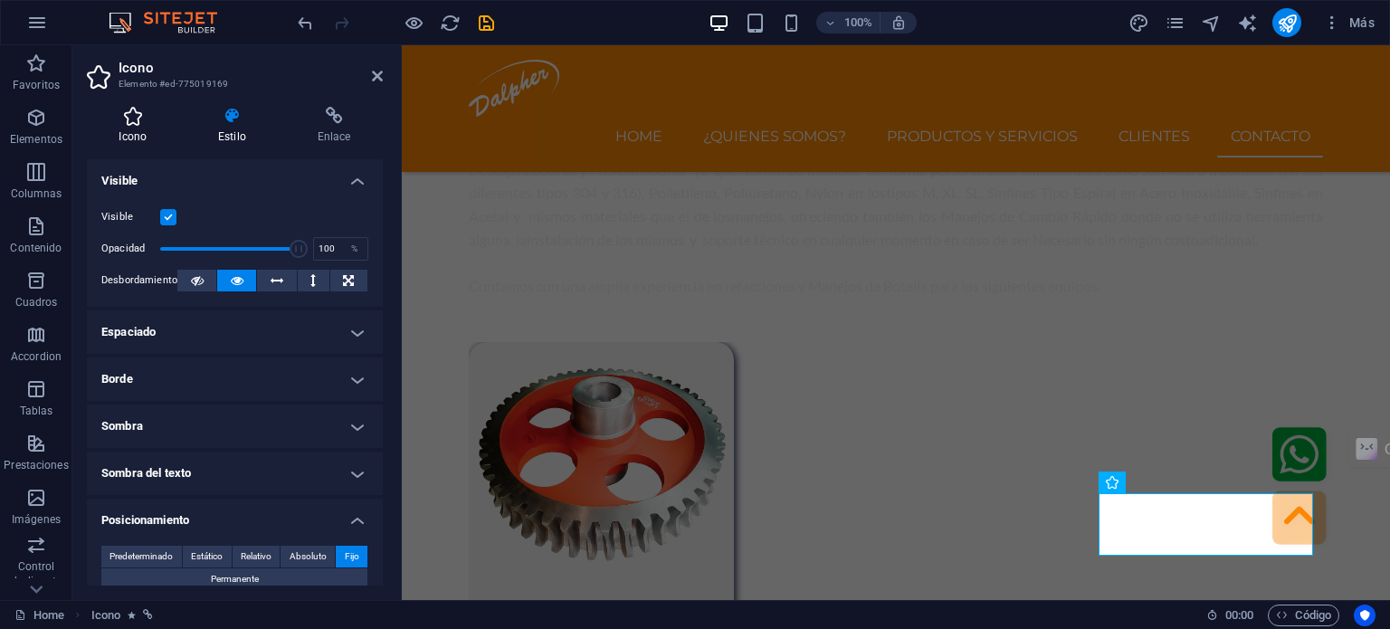
click at [142, 117] on icon at bounding box center [133, 116] width 92 height 18
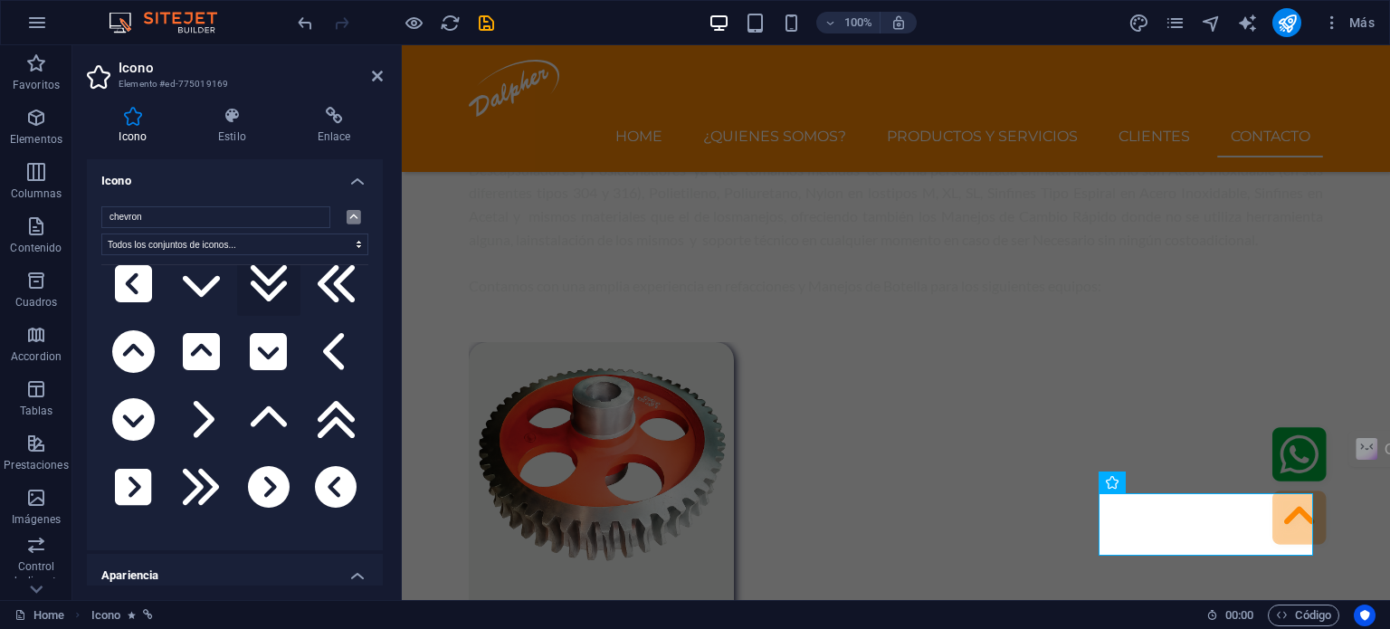
scroll to position [362, 0]
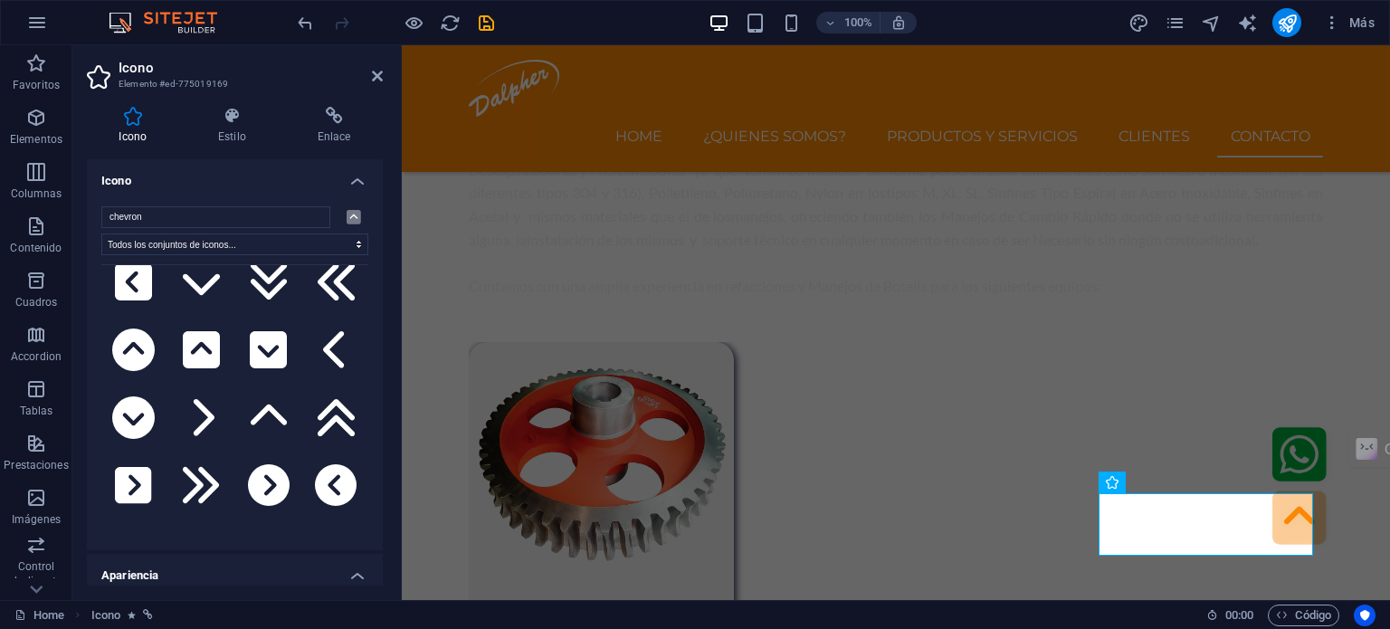
click at [358, 181] on h4 "Icono" at bounding box center [235, 175] width 296 height 33
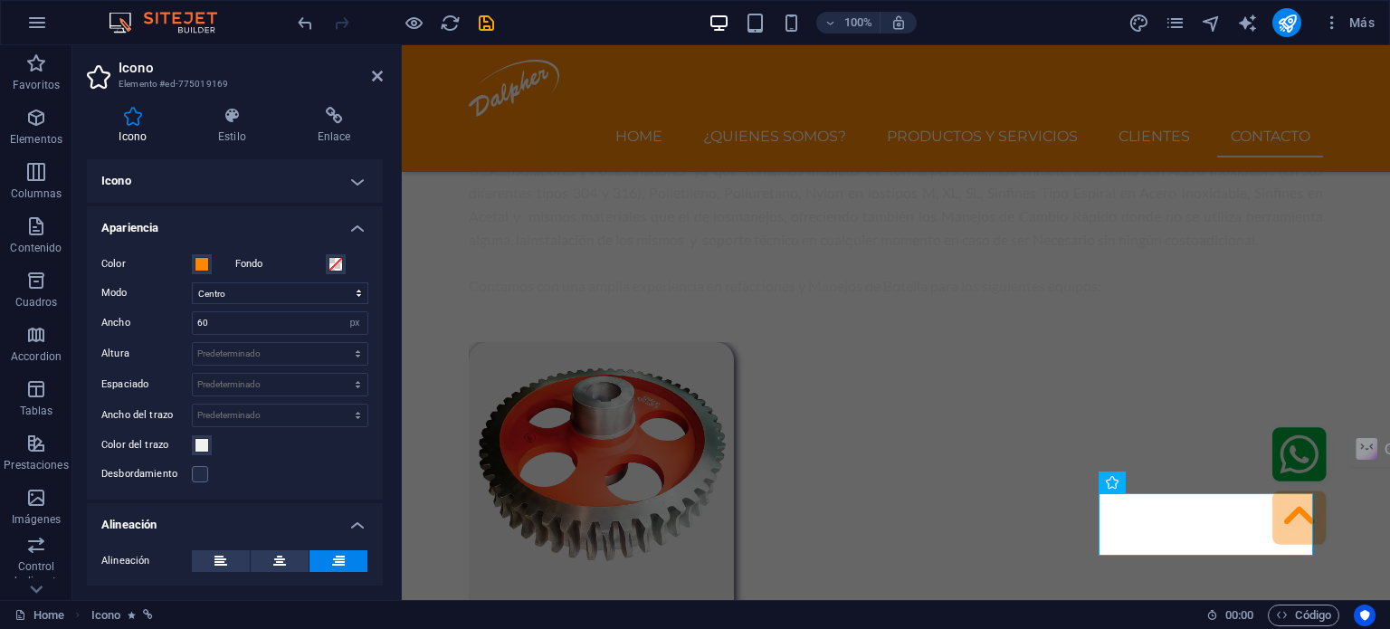
click at [348, 227] on h4 "Apariencia" at bounding box center [235, 222] width 296 height 33
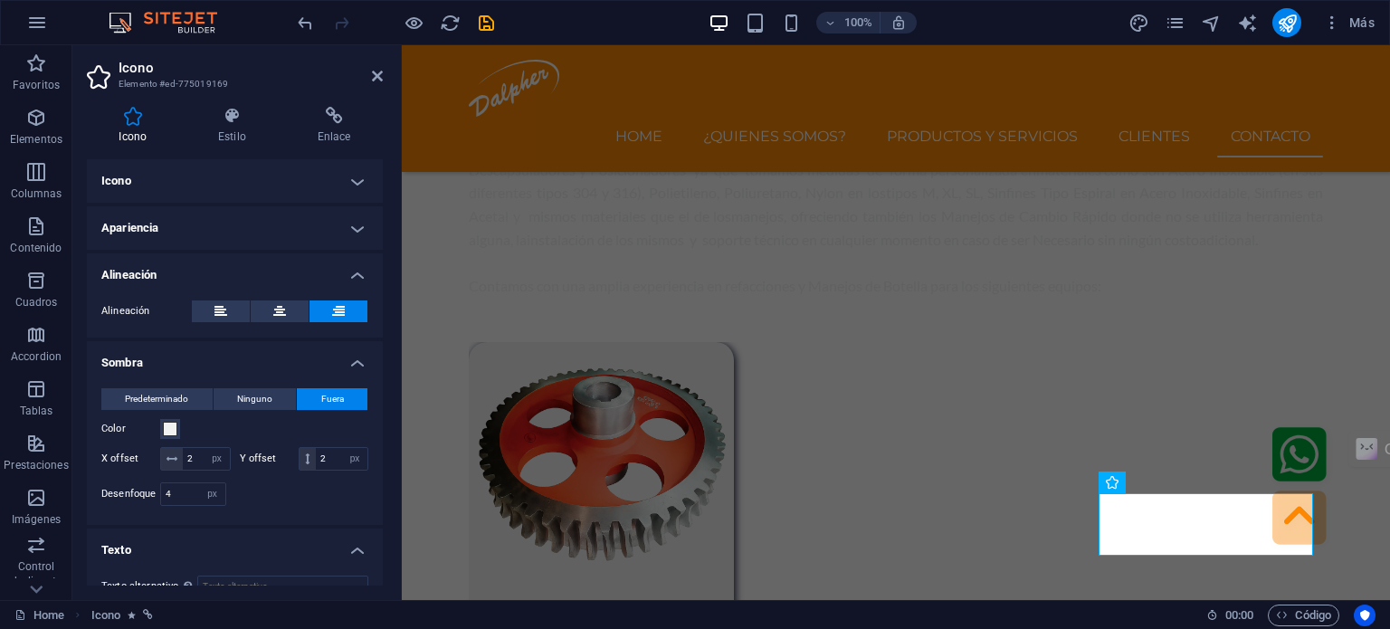
click at [360, 275] on h4 "Alineación" at bounding box center [235, 269] width 296 height 33
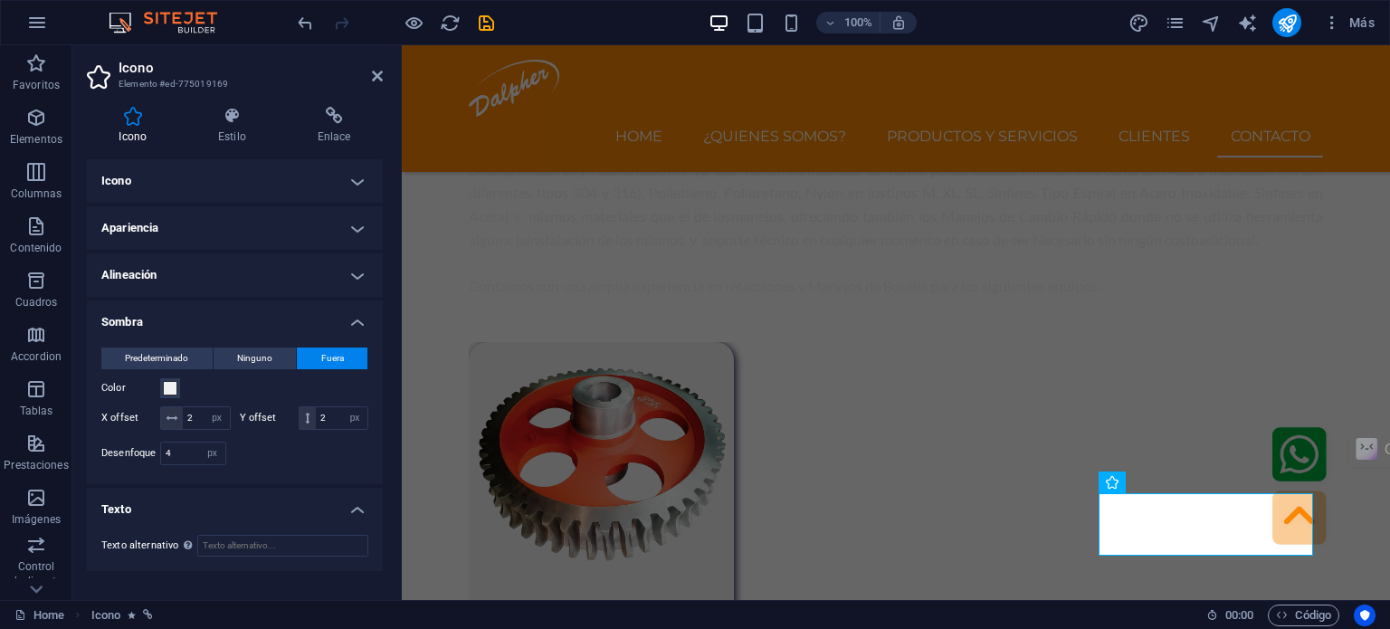
click at [355, 324] on h4 "Sombra" at bounding box center [235, 317] width 296 height 33
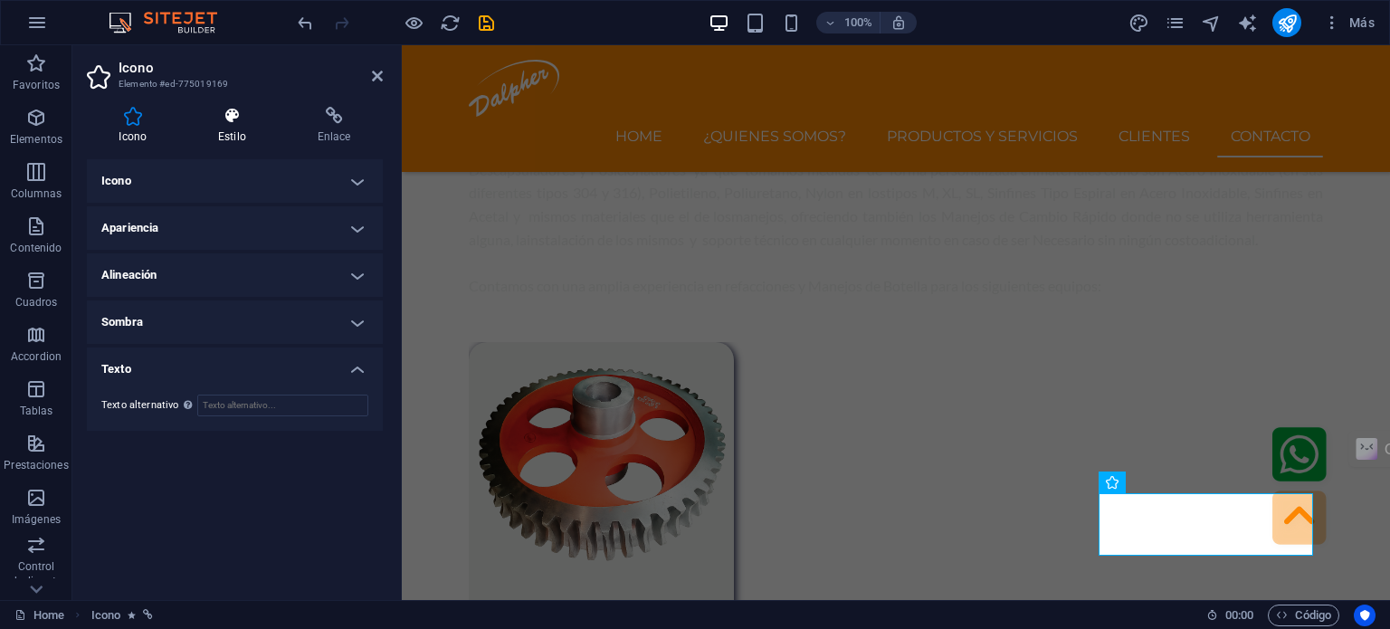
click at [235, 130] on h4 "Estilo" at bounding box center [236, 126] width 100 height 38
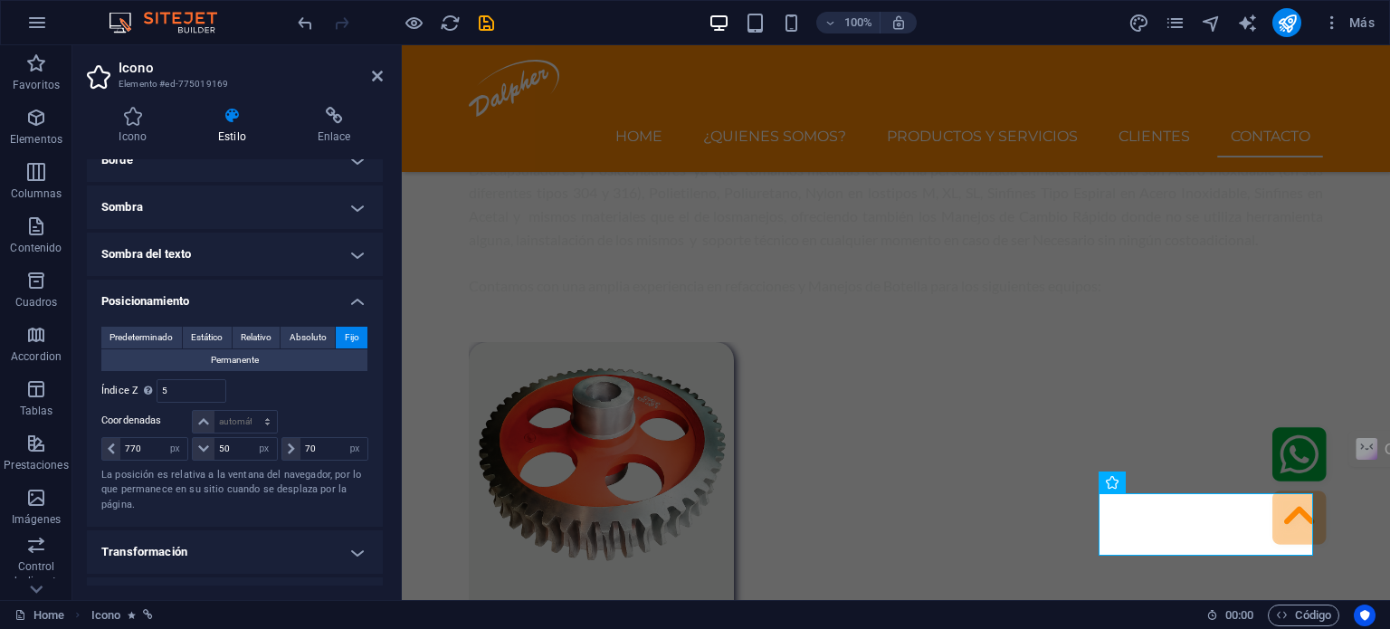
scroll to position [272, 0]
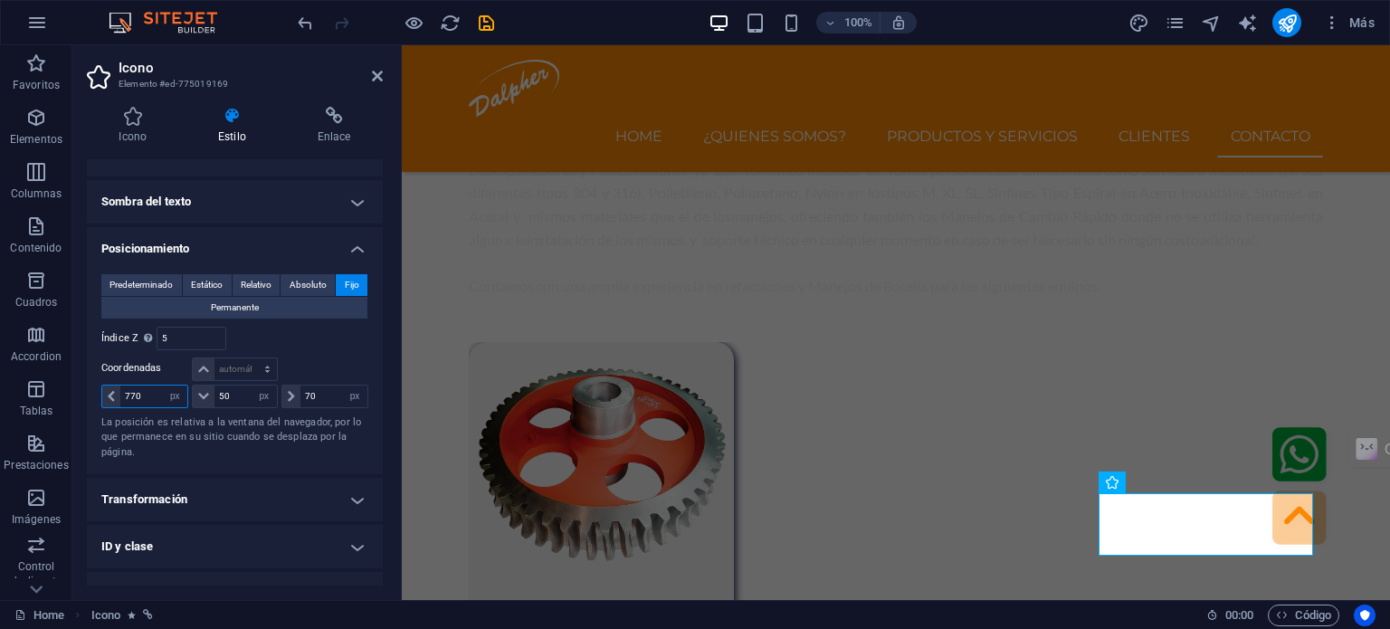
click at [127, 394] on input "770" at bounding box center [153, 397] width 67 height 22
click at [128, 394] on input "770" at bounding box center [153, 397] width 67 height 22
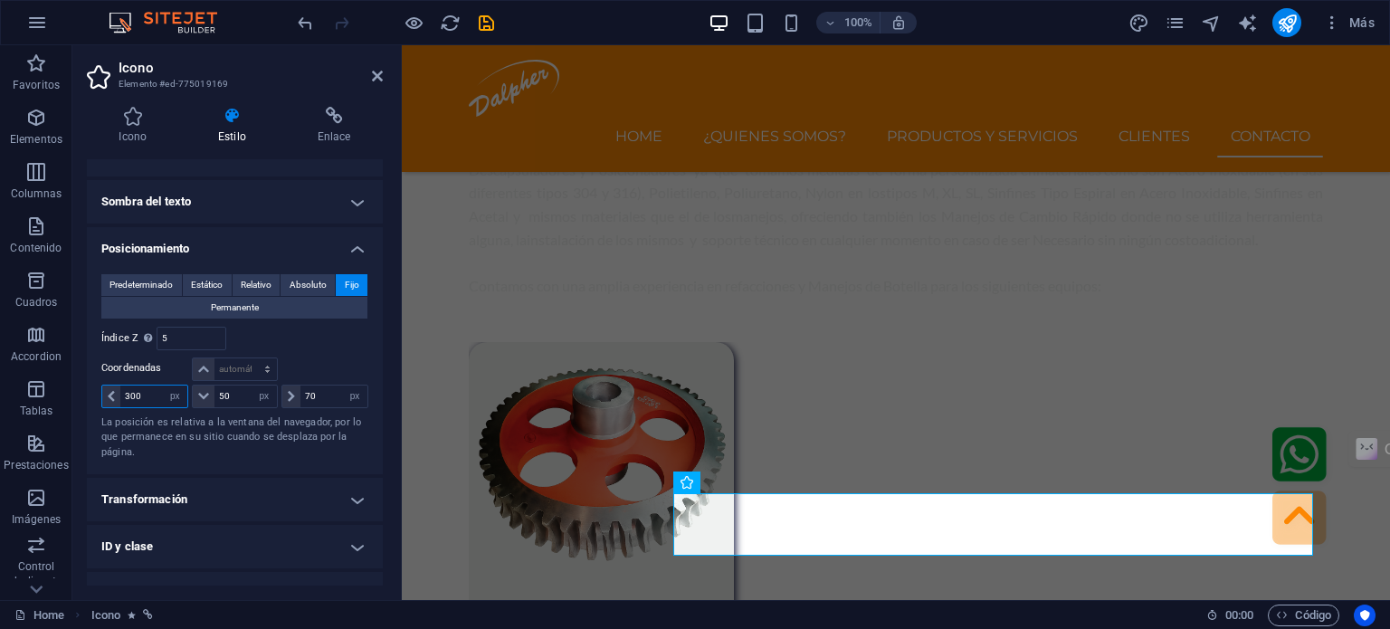
click at [134, 403] on input "300" at bounding box center [153, 397] width 67 height 22
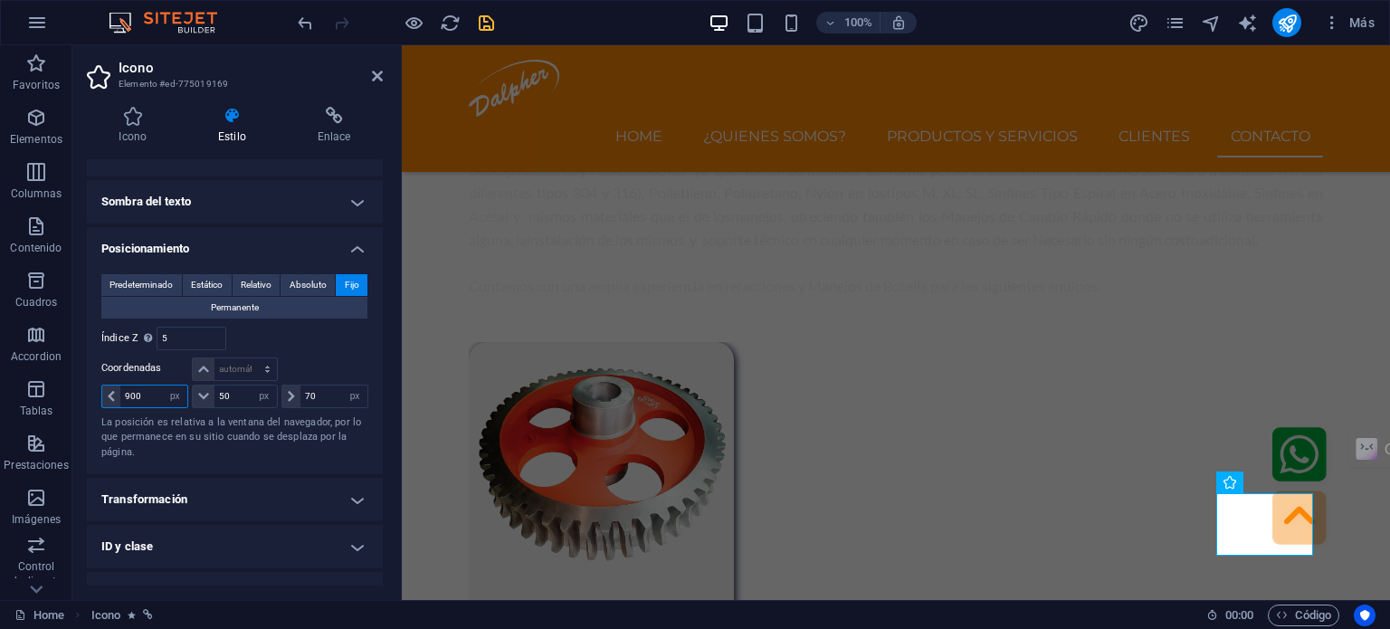
type input "900"
click at [485, 28] on icon "save" at bounding box center [486, 23] width 21 height 21
checkbox input "false"
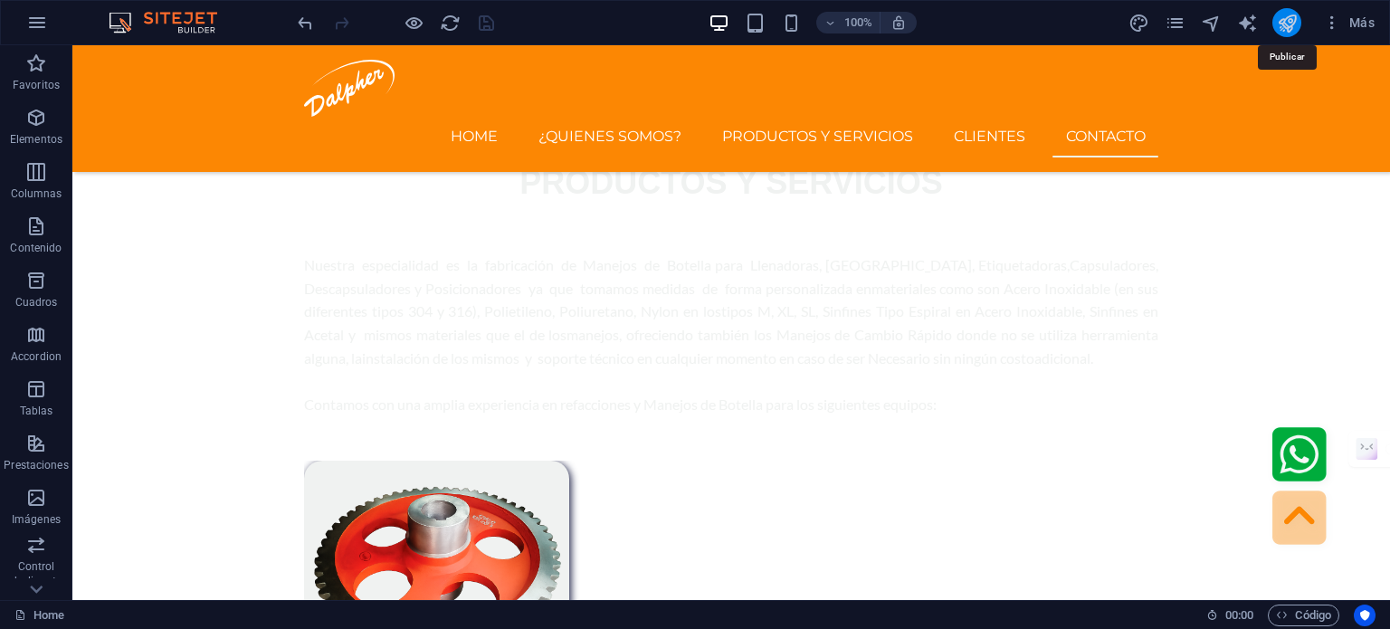
click at [1284, 18] on icon "publish" at bounding box center [1287, 23] width 21 height 21
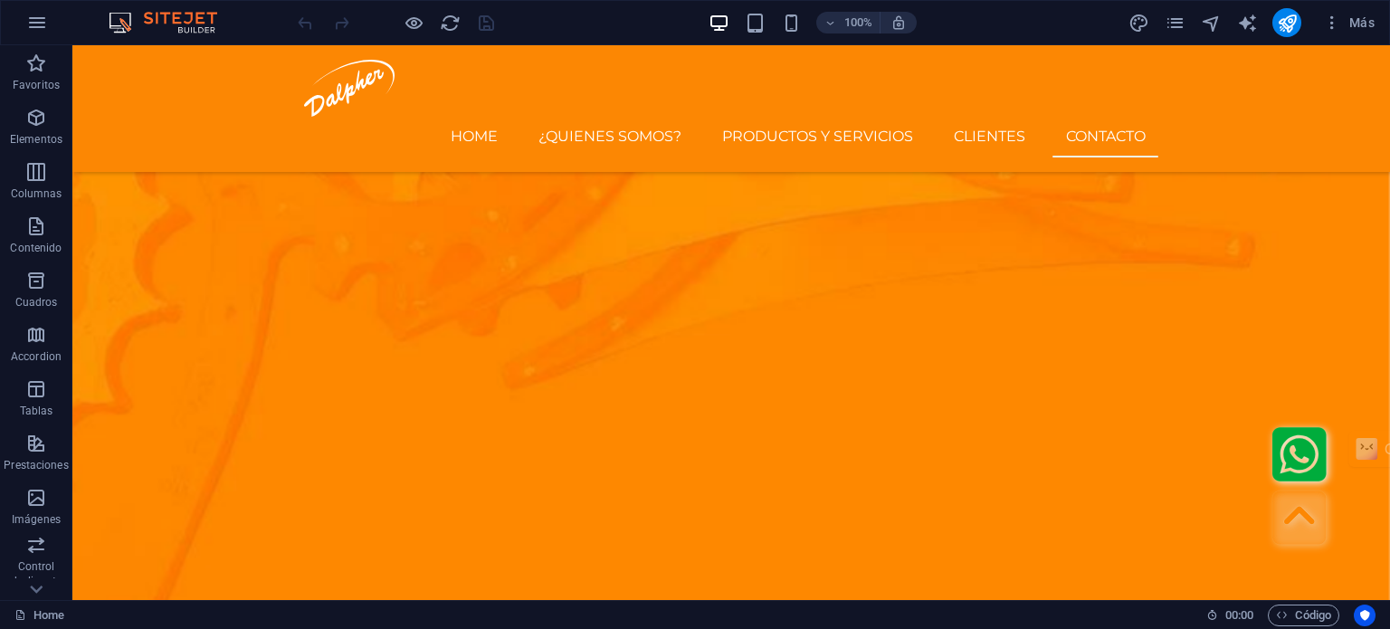
scroll to position [5835, 0]
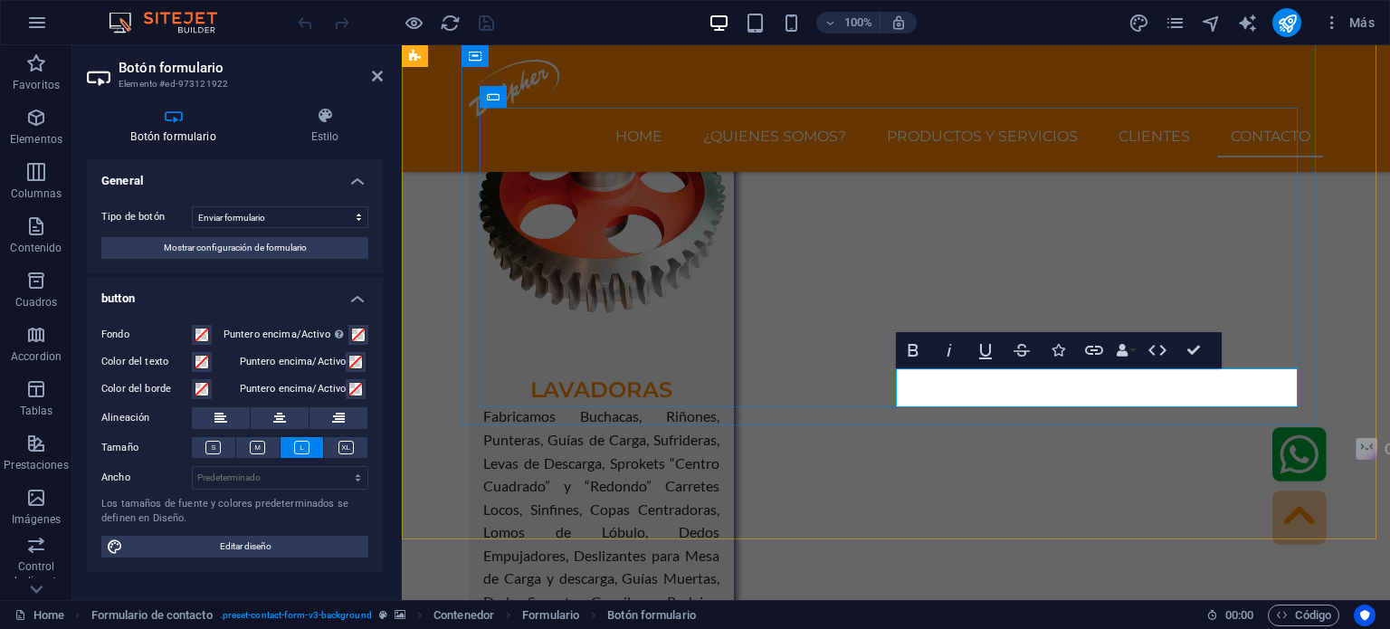
click at [272, 414] on button at bounding box center [280, 418] width 58 height 22
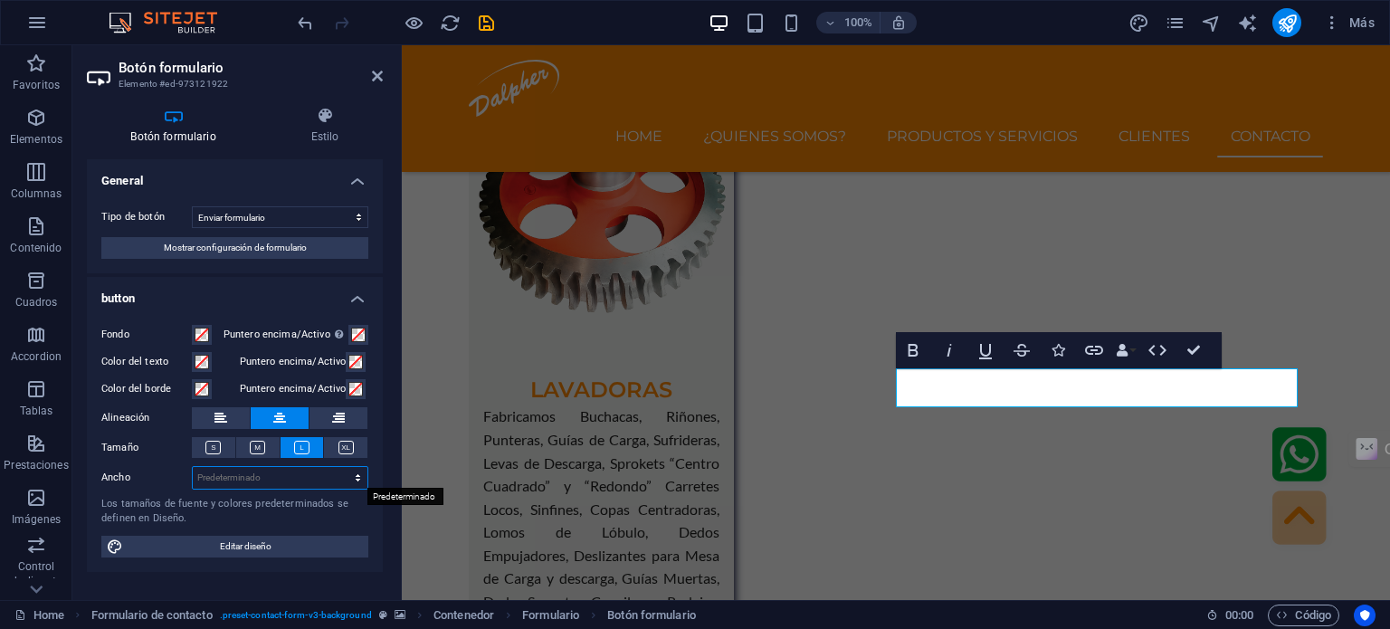
click at [253, 467] on select "Predeterminado px rem % em vh vw" at bounding box center [280, 478] width 175 height 22
select select "px"
click at [342, 467] on select "Predeterminado px rem % em vh vw" at bounding box center [280, 478] width 175 height 22
click at [246, 467] on input "300" at bounding box center [280, 478] width 175 height 22
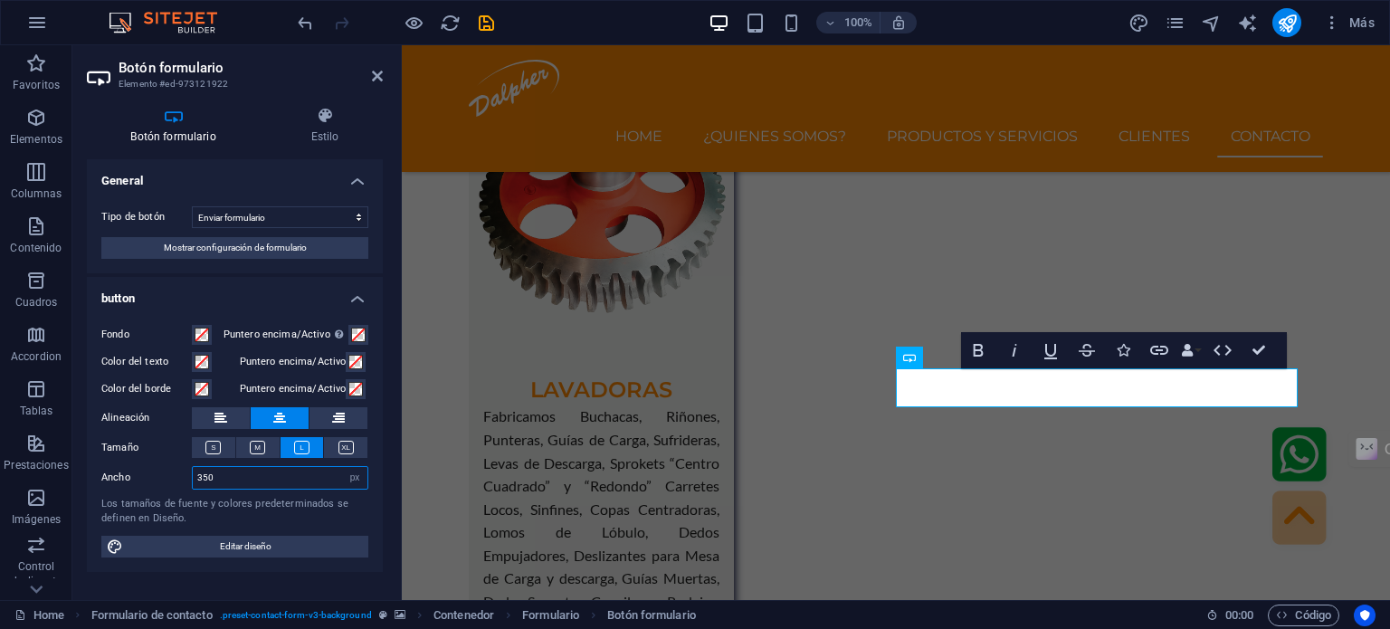
click at [246, 467] on input "350" at bounding box center [280, 478] width 175 height 22
type input "400"
click at [268, 492] on div "Fondo Puntero encima/Activo [MEDICAL_DATA] al modo de previsualización para pro…" at bounding box center [235, 441] width 296 height 262
click at [355, 387] on span at bounding box center [355, 389] width 14 height 14
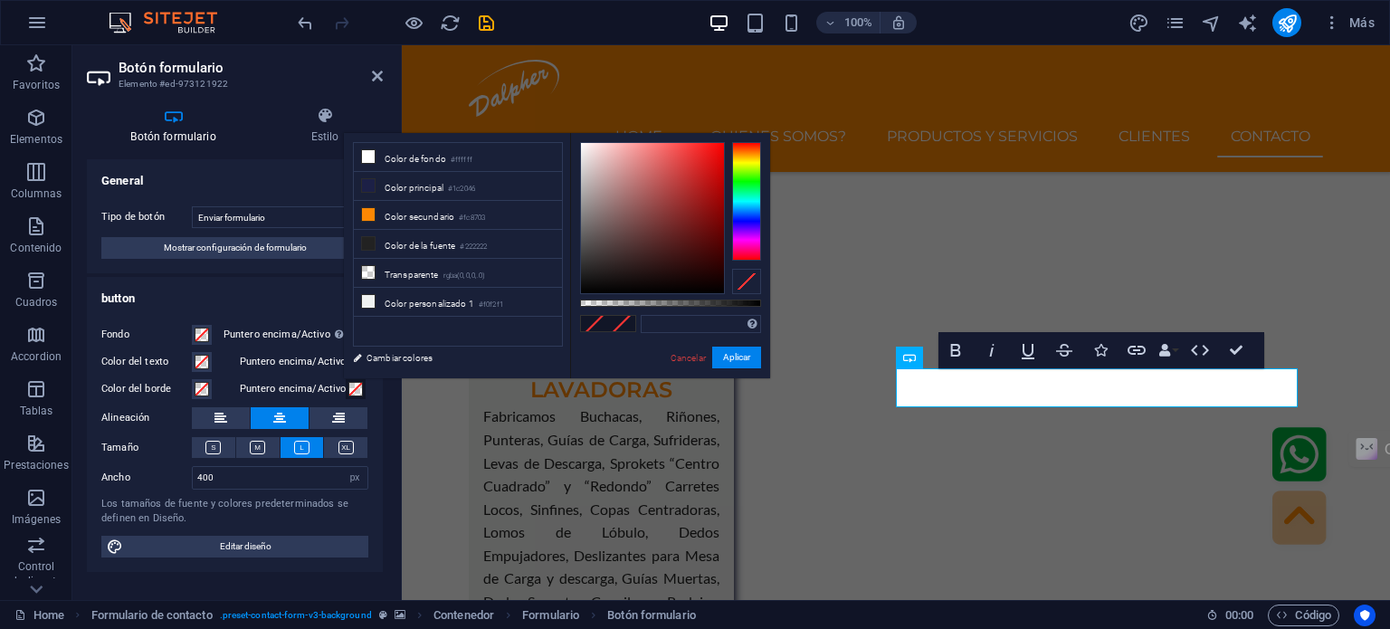
click at [355, 387] on span at bounding box center [355, 389] width 14 height 14
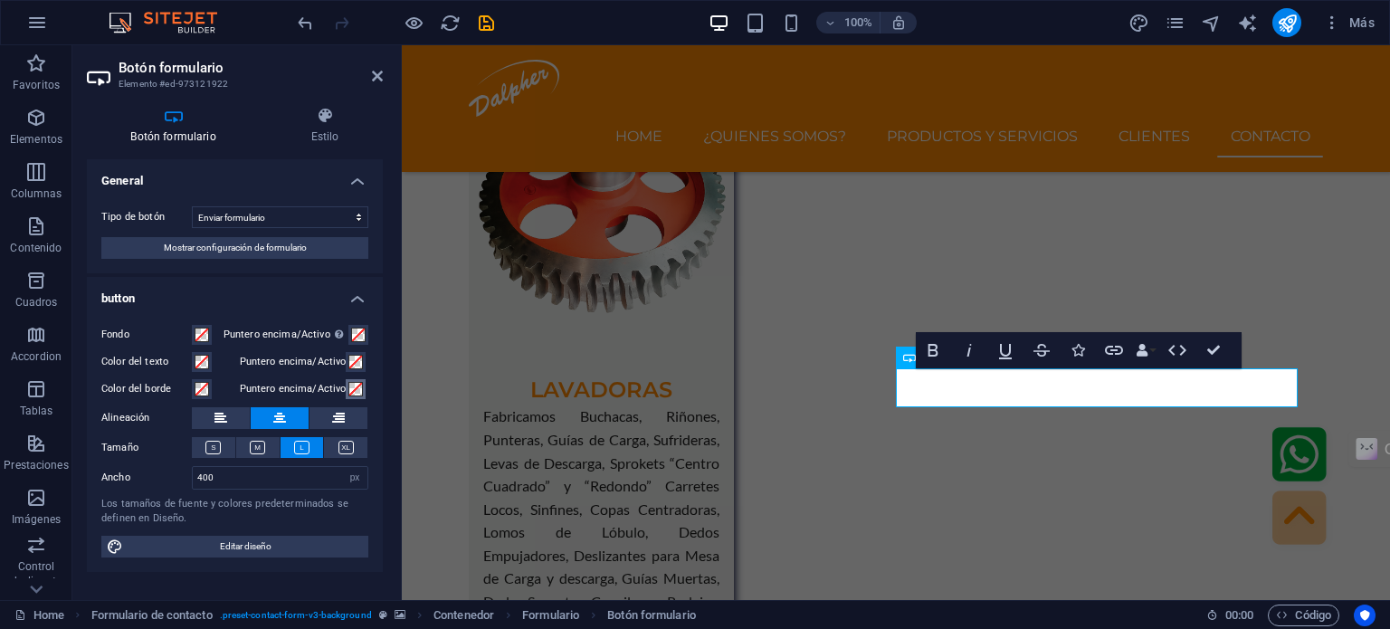
click at [350, 387] on span at bounding box center [355, 389] width 14 height 14
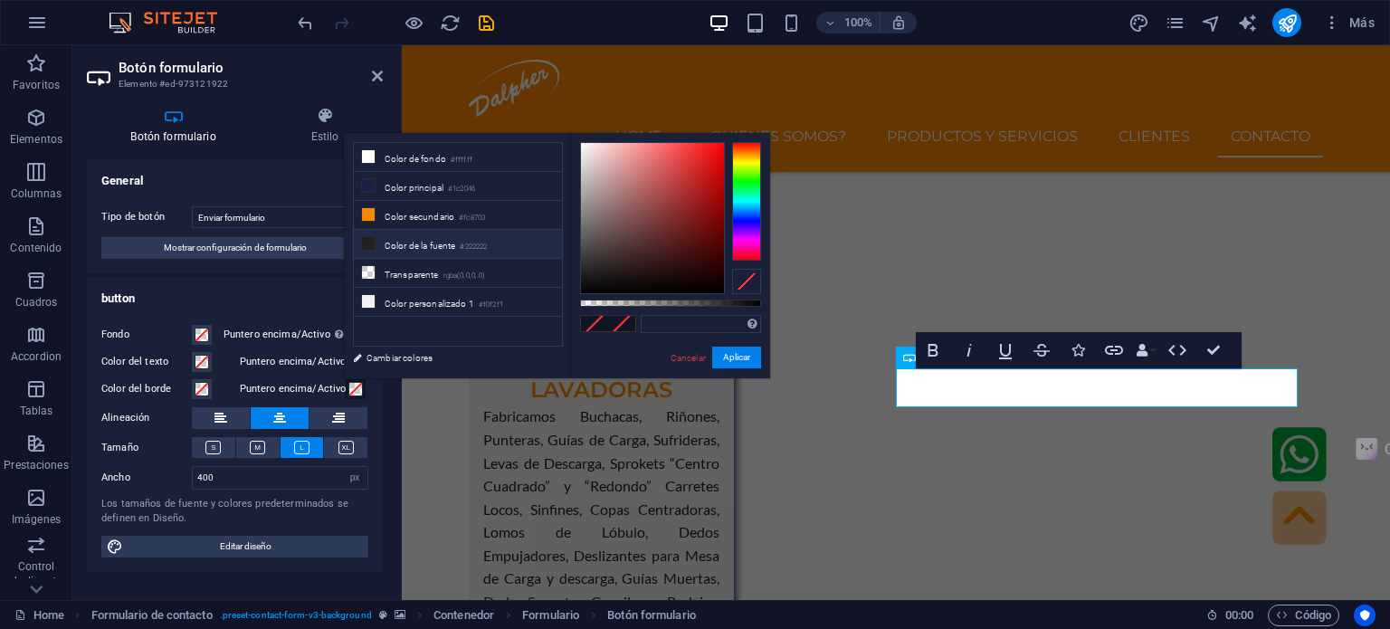
click at [363, 247] on li "Color de la fuente #222222" at bounding box center [458, 244] width 208 height 29
type input "#222222"
click at [283, 389] on label "Puntero encima/Activo" at bounding box center [293, 389] width 107 height 22
click at [346, 389] on button "Puntero encima/Activo" at bounding box center [356, 389] width 20 height 20
click at [293, 363] on label "Puntero encima/Activo" at bounding box center [293, 362] width 107 height 22
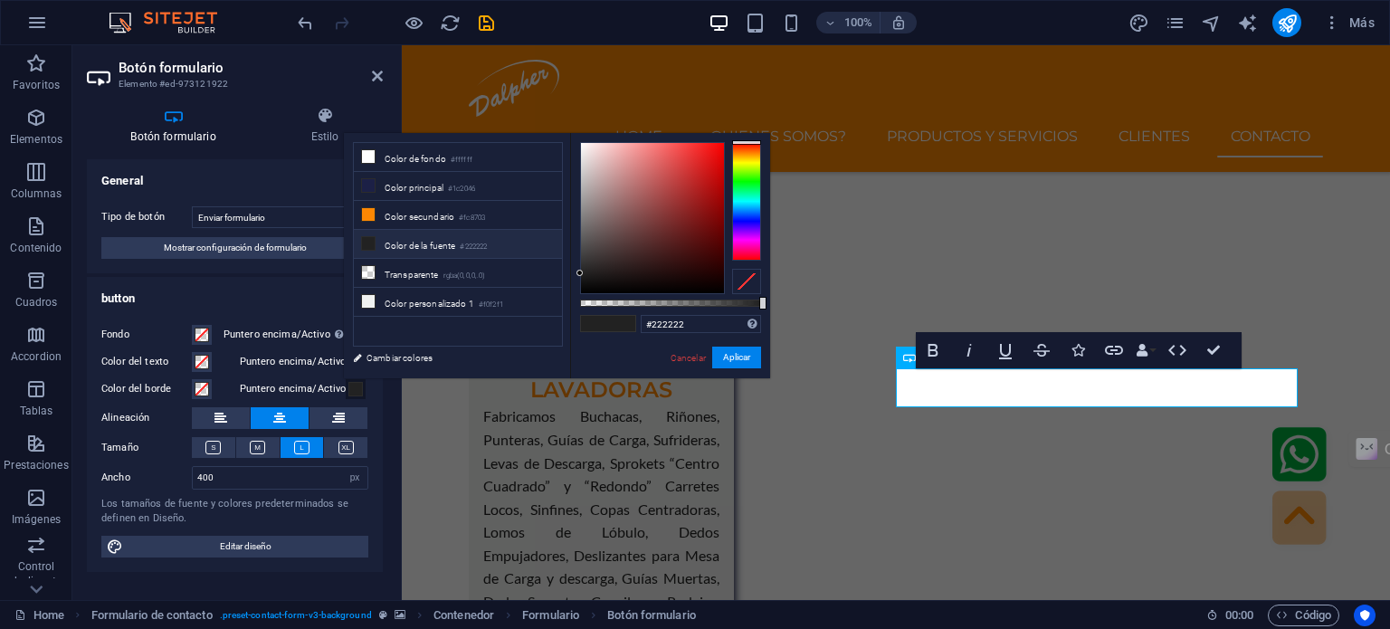
click at [346, 363] on button "Puntero encima/Activo" at bounding box center [356, 362] width 20 height 20
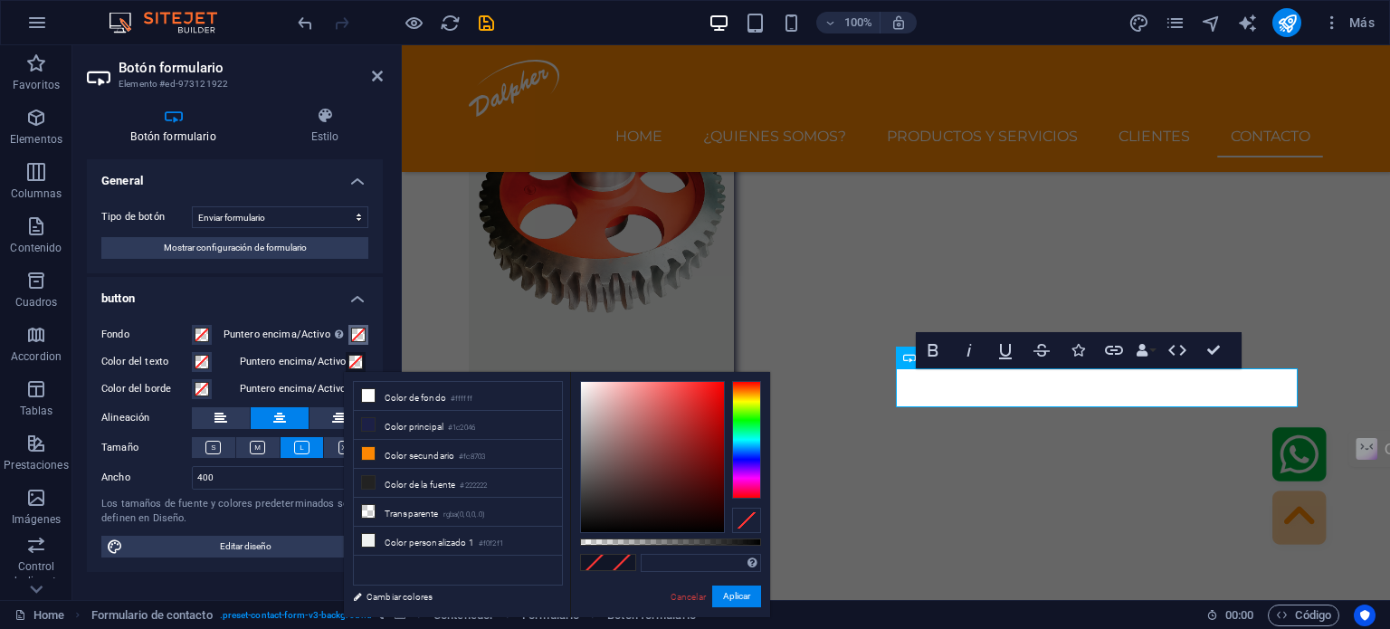
click at [357, 336] on span at bounding box center [358, 335] width 14 height 14
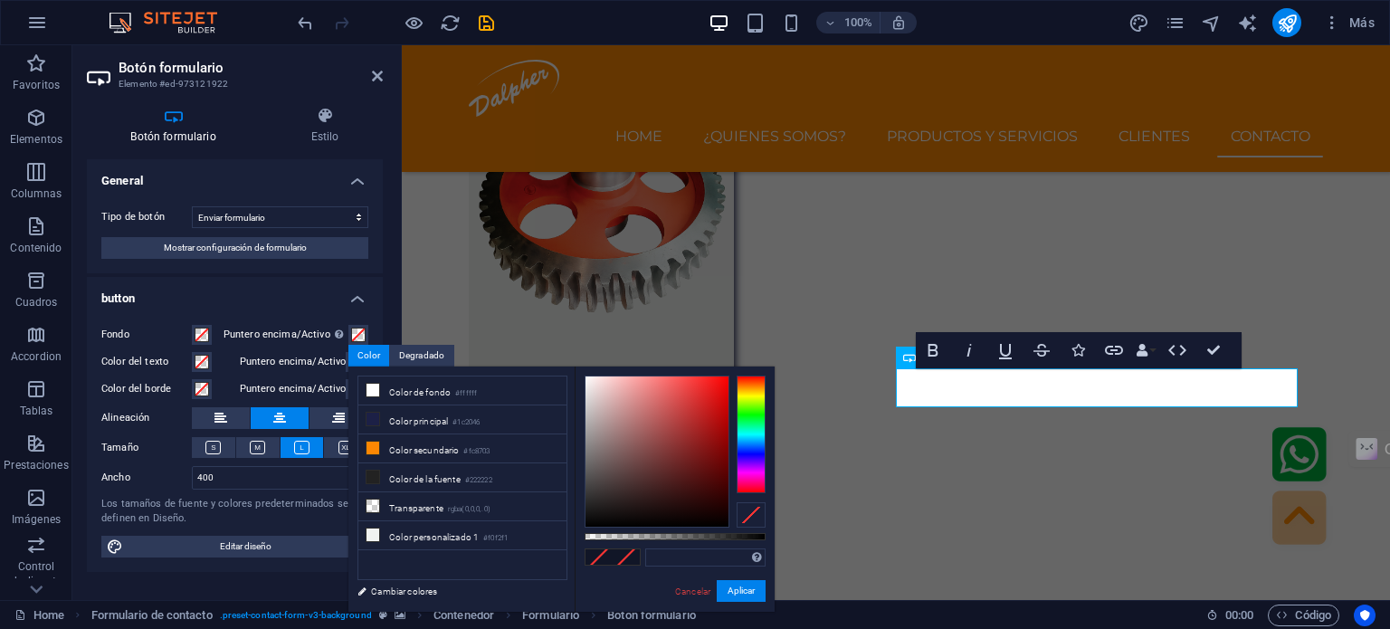
click at [278, 300] on h4 "button" at bounding box center [235, 293] width 296 height 33
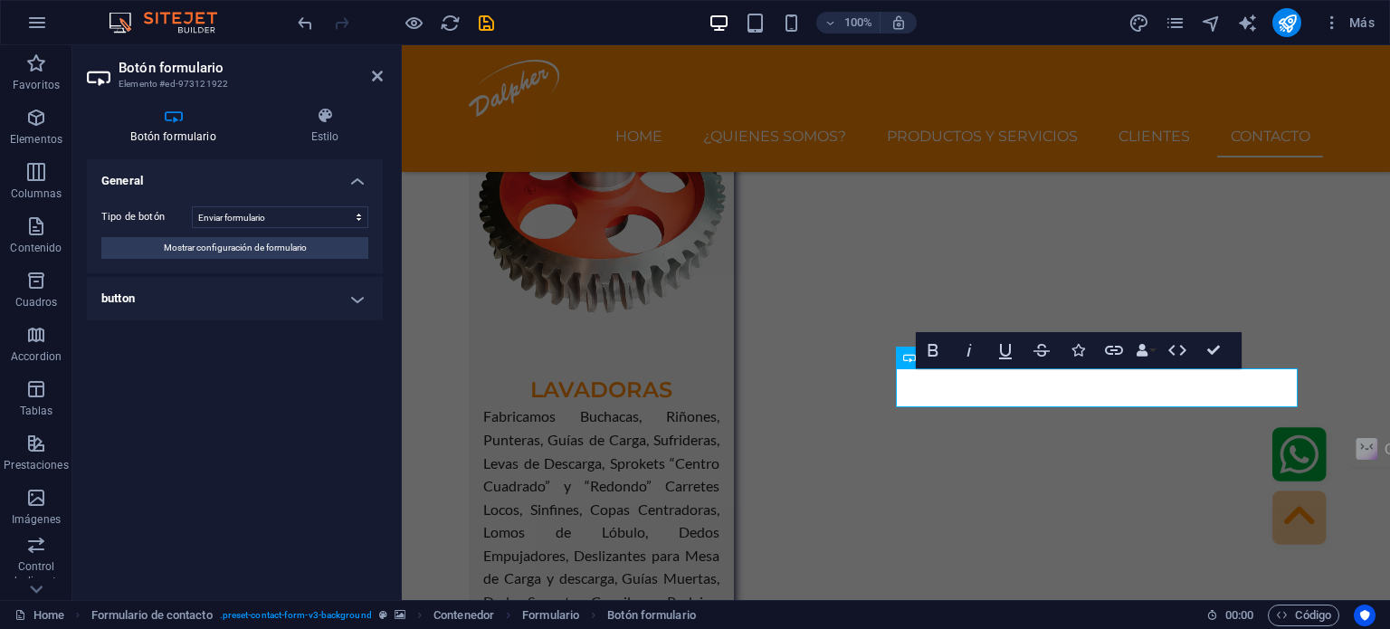
click at [278, 300] on h4 "button" at bounding box center [235, 298] width 296 height 43
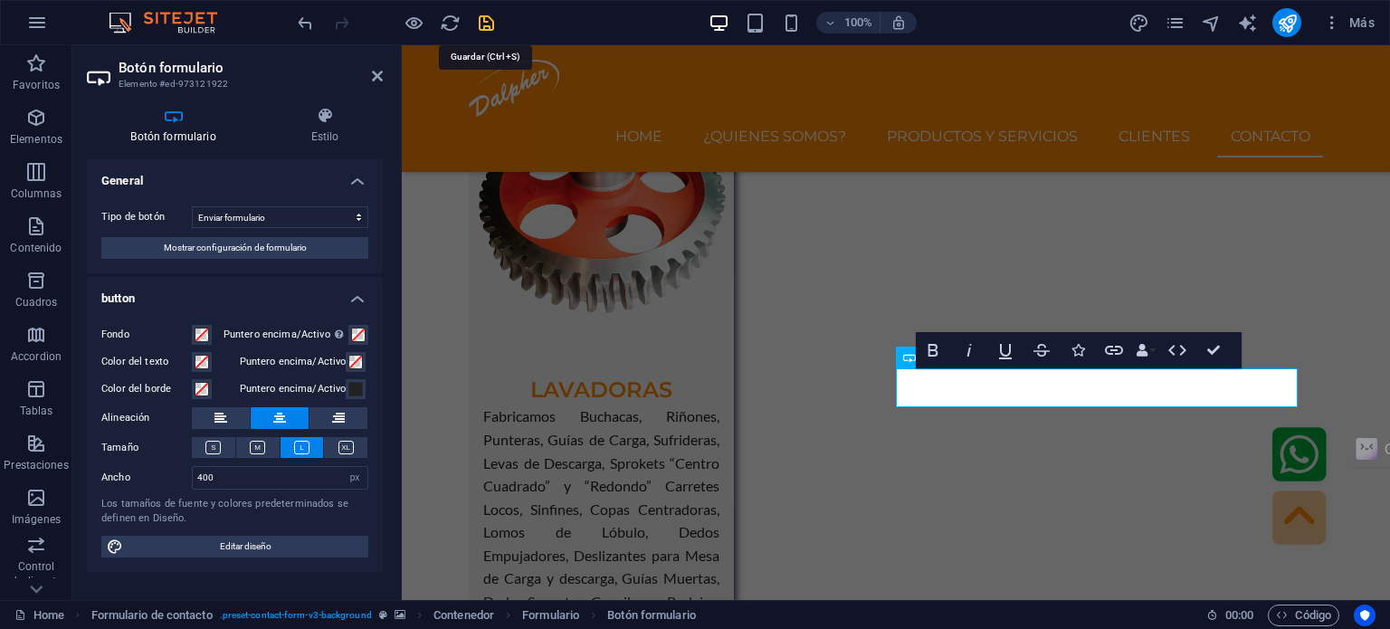
click at [484, 28] on icon "save" at bounding box center [486, 23] width 21 height 21
checkbox input "false"
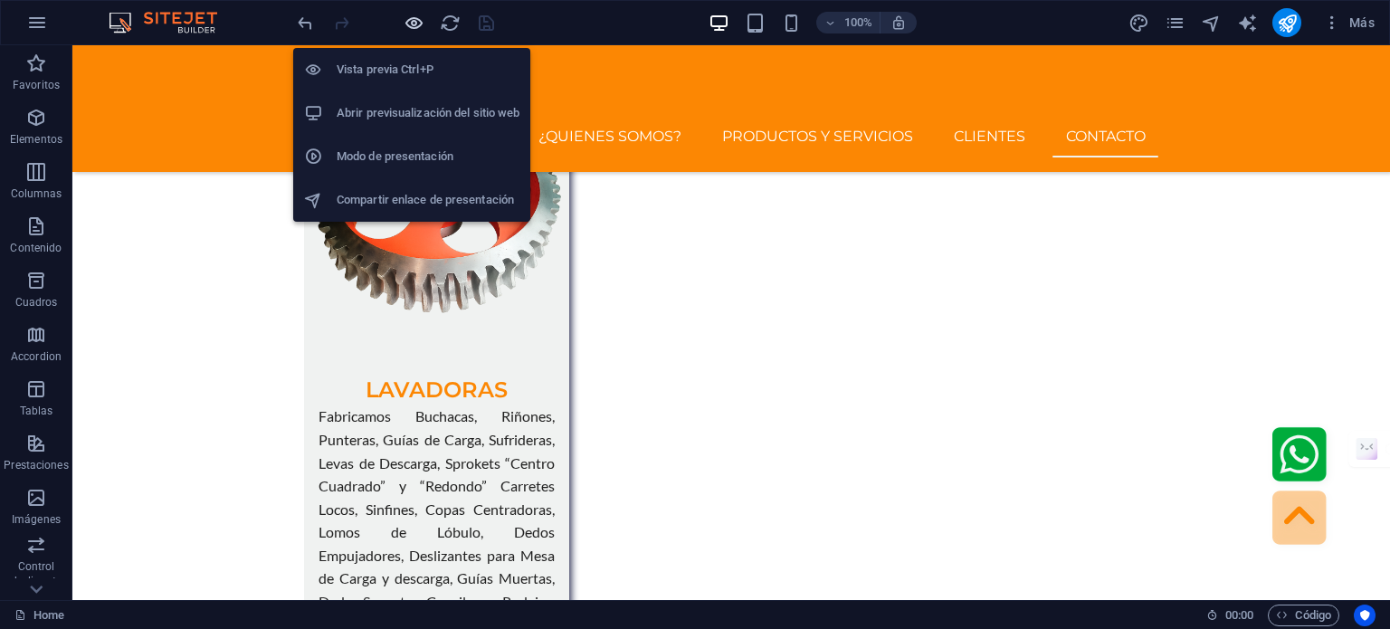
click at [413, 24] on icon "button" at bounding box center [414, 23] width 21 height 21
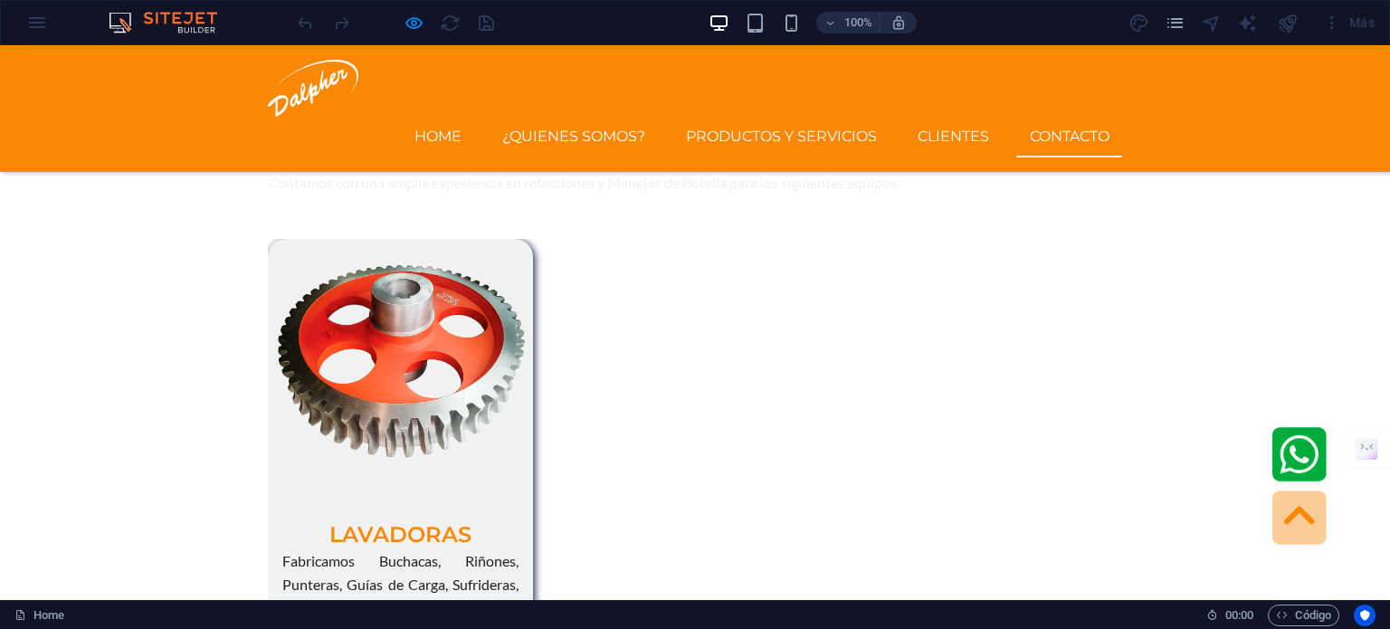
scroll to position [5563, 0]
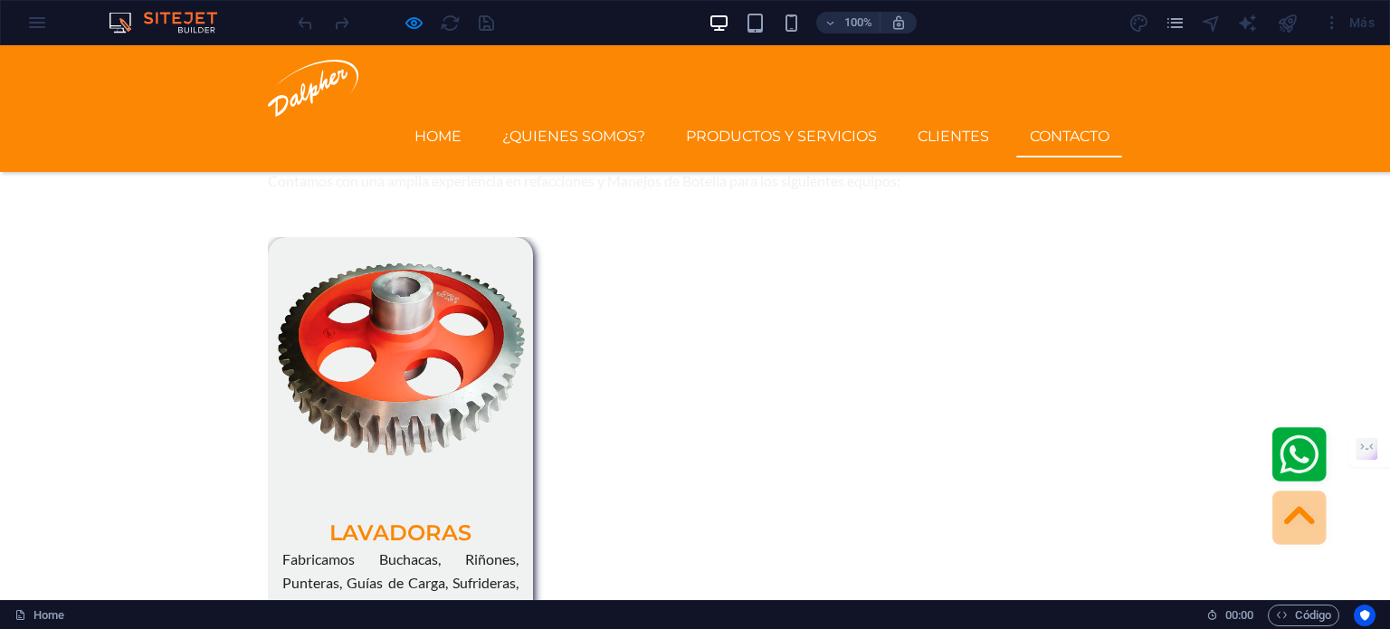
type input "[PERSON_NAME]"
type input "SOME770611KW4"
type input "5587947590"
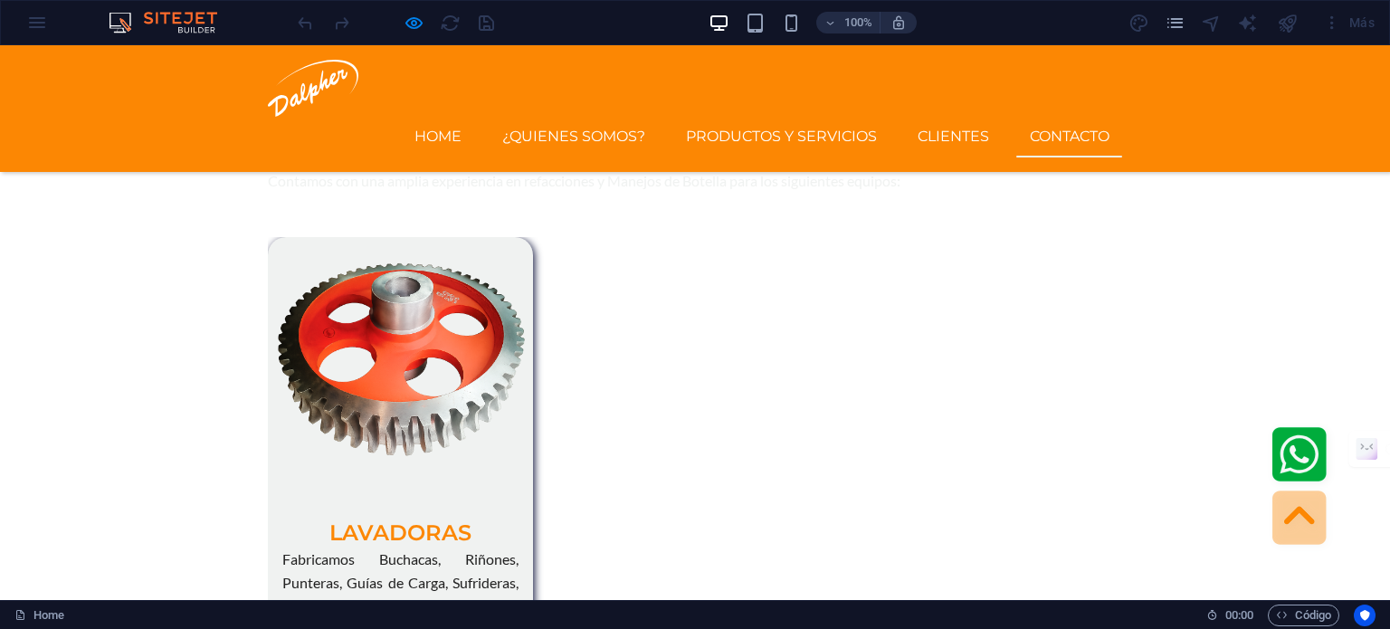
type input "[EMAIL_ADDRESS][DOMAIN_NAME]"
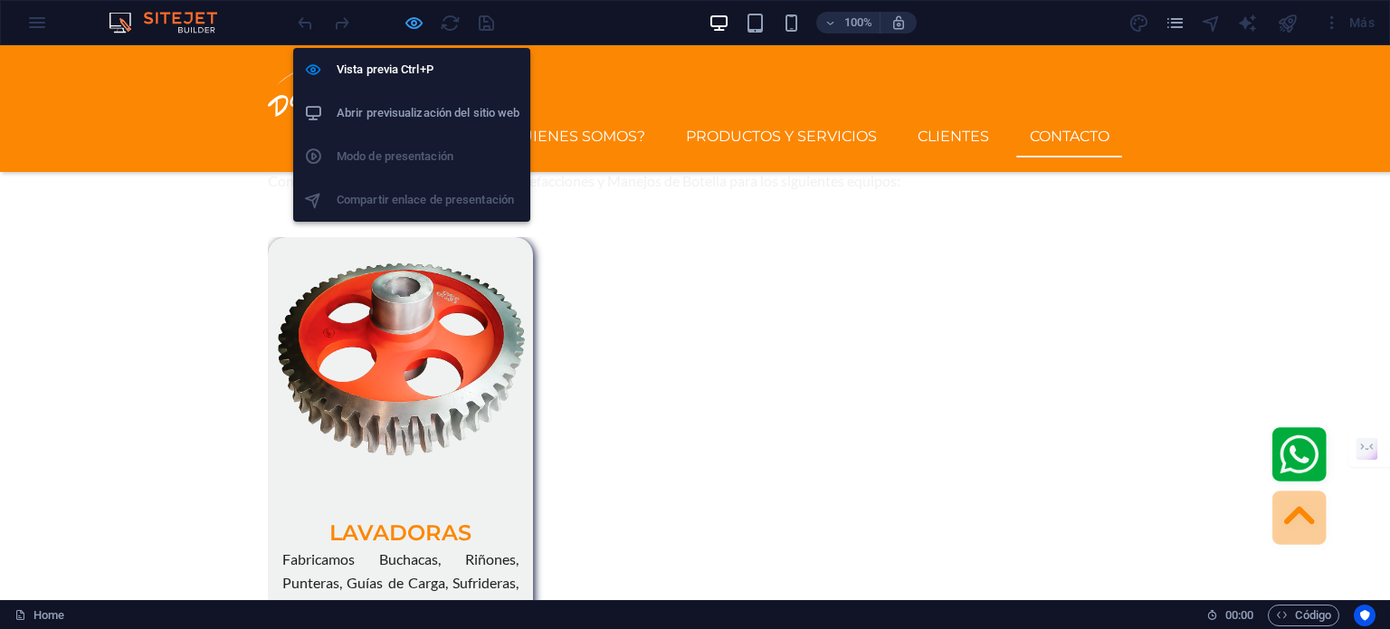
click at [404, 22] on icon "button" at bounding box center [414, 23] width 21 height 21
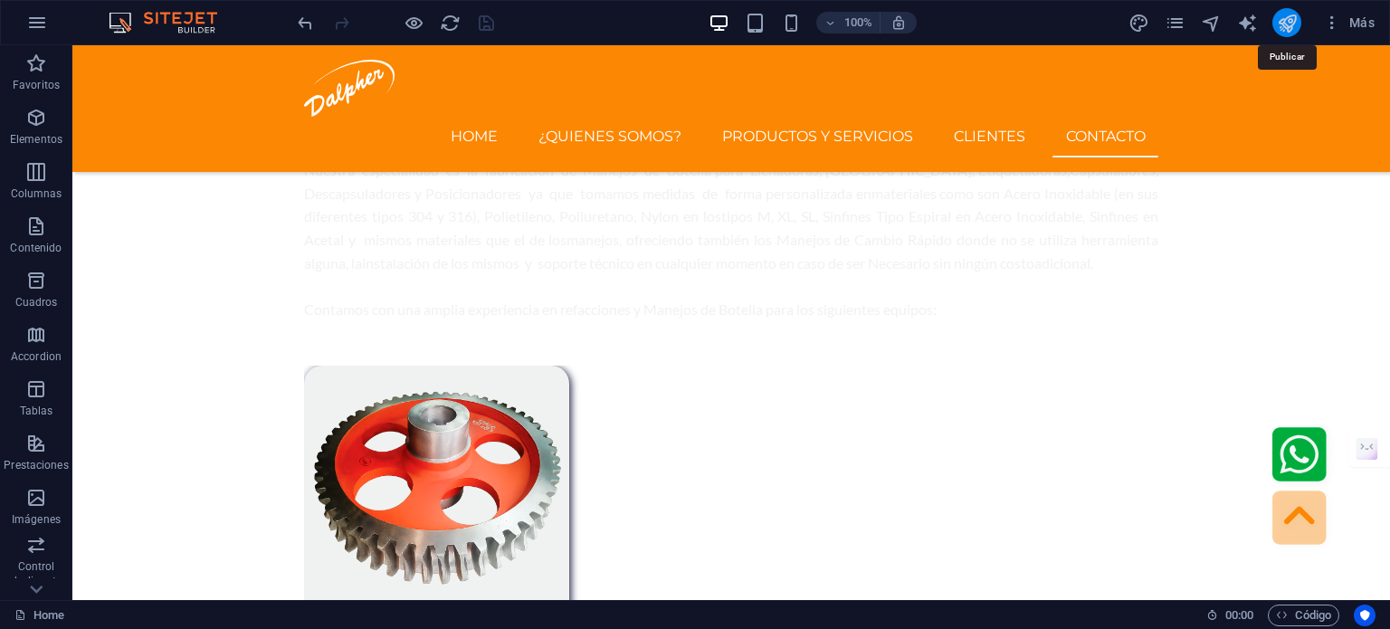
click at [1282, 23] on icon "publish" at bounding box center [1287, 23] width 21 height 21
